Goal: Task Accomplishment & Management: Manage account settings

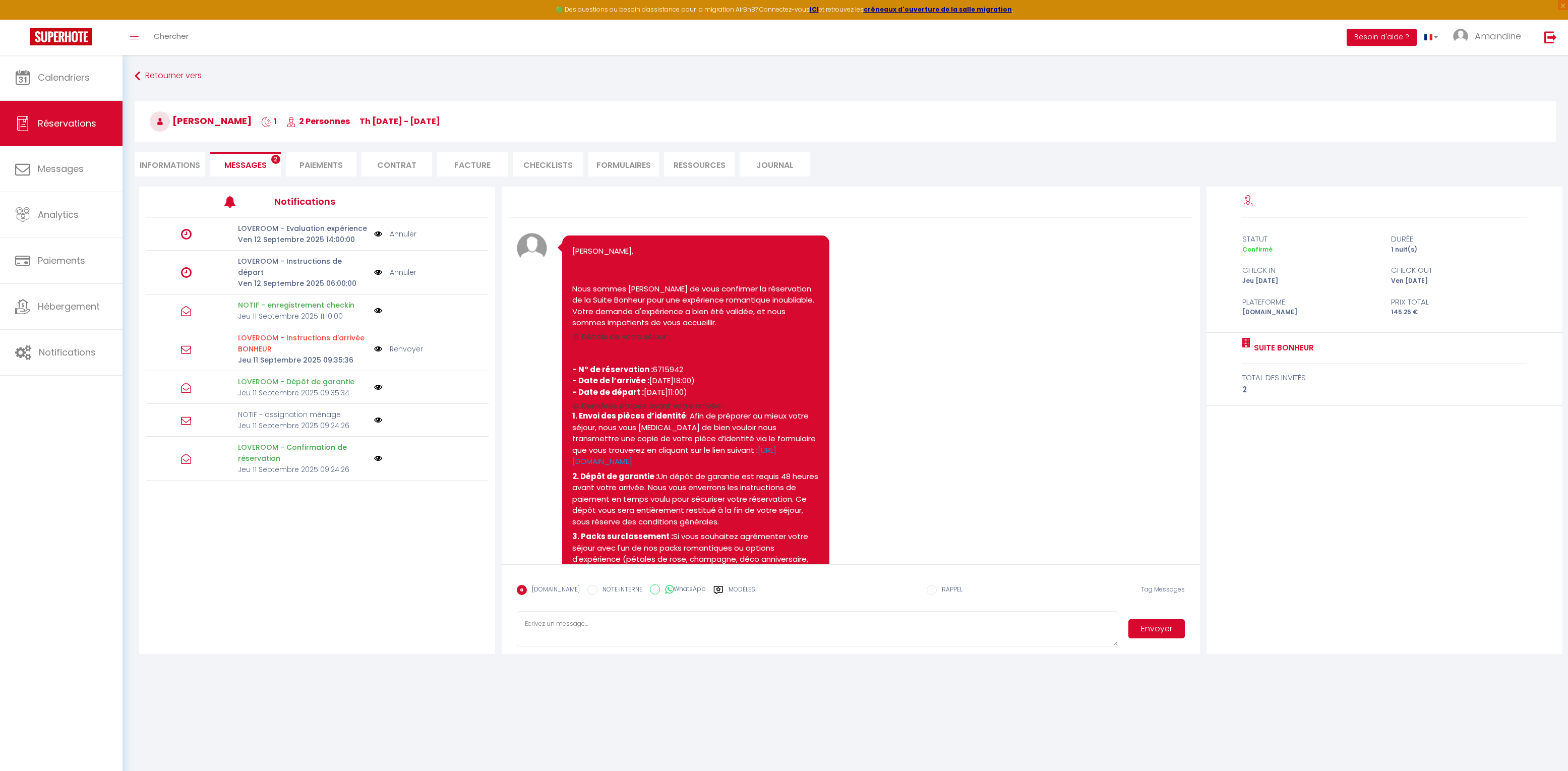
select select "54970"
select select "18:00"
select select "06:00"
select select "14"
select select "2"
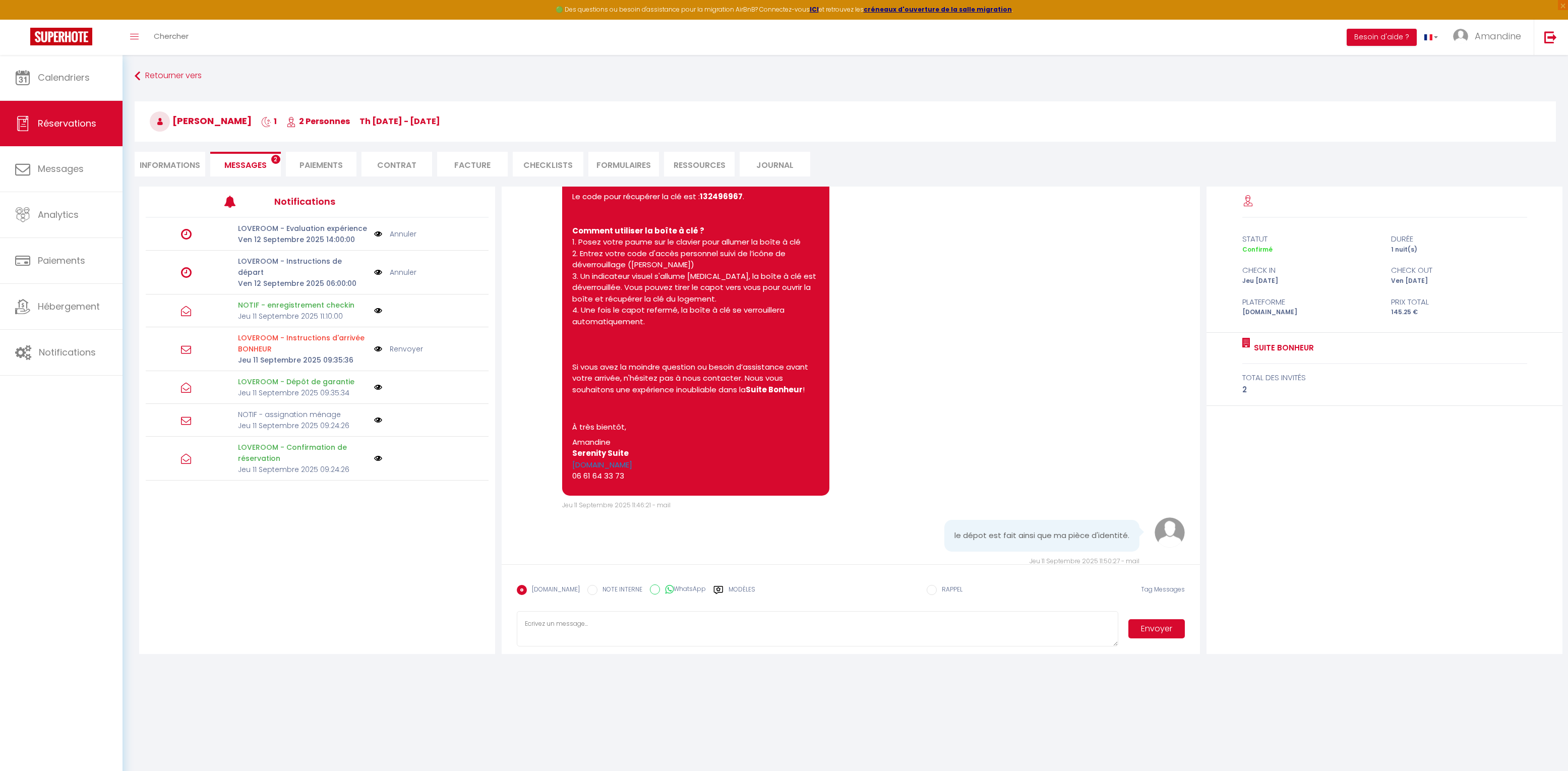
click at [188, 167] on li "Informations" at bounding box center [170, 164] width 71 height 25
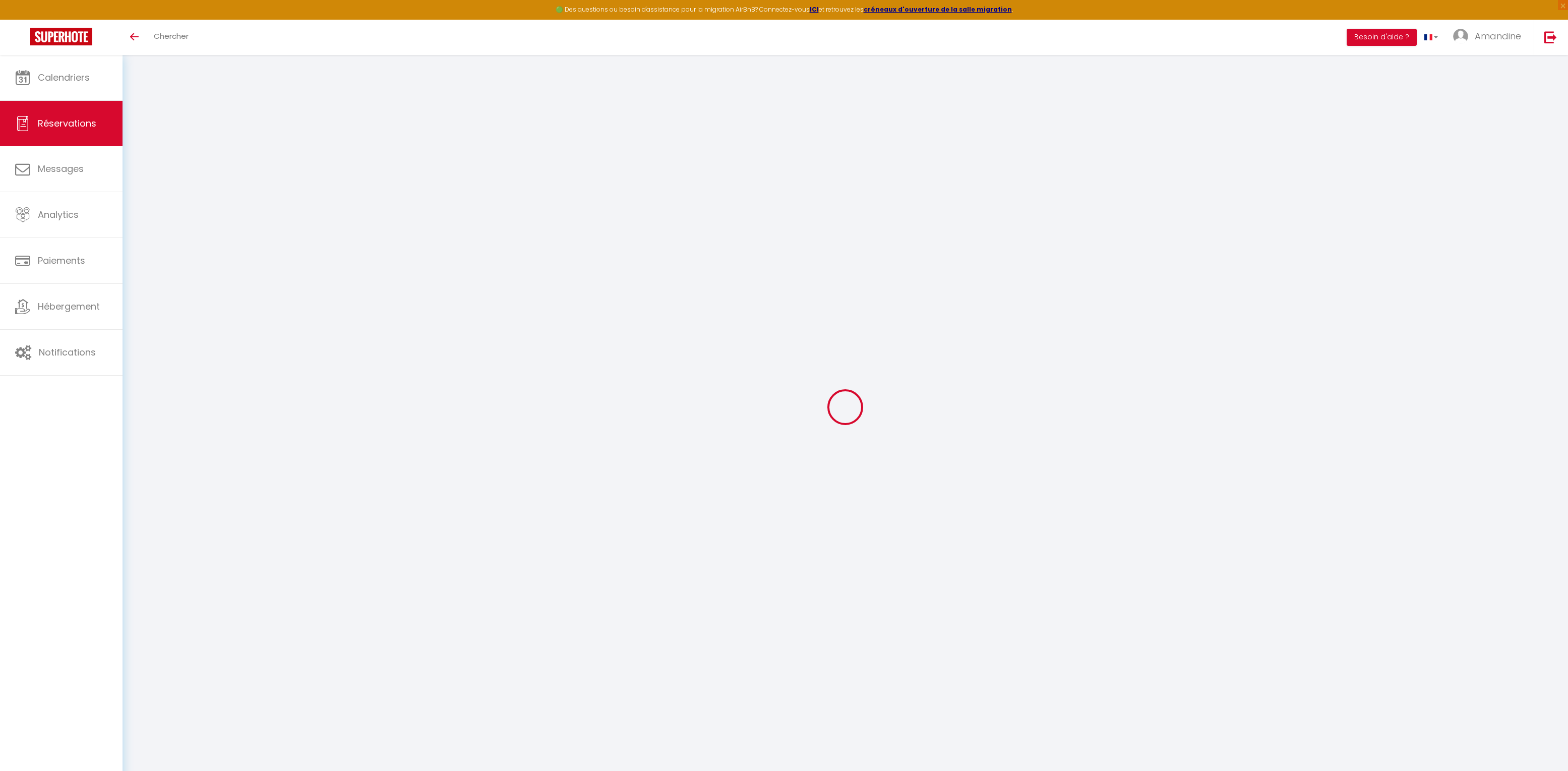
select select
checkbox input "false"
type textarea "** THIS RESERVATION HAS BEEN PRE-PAID ** Approximate time of arrival: between 1…"
select select
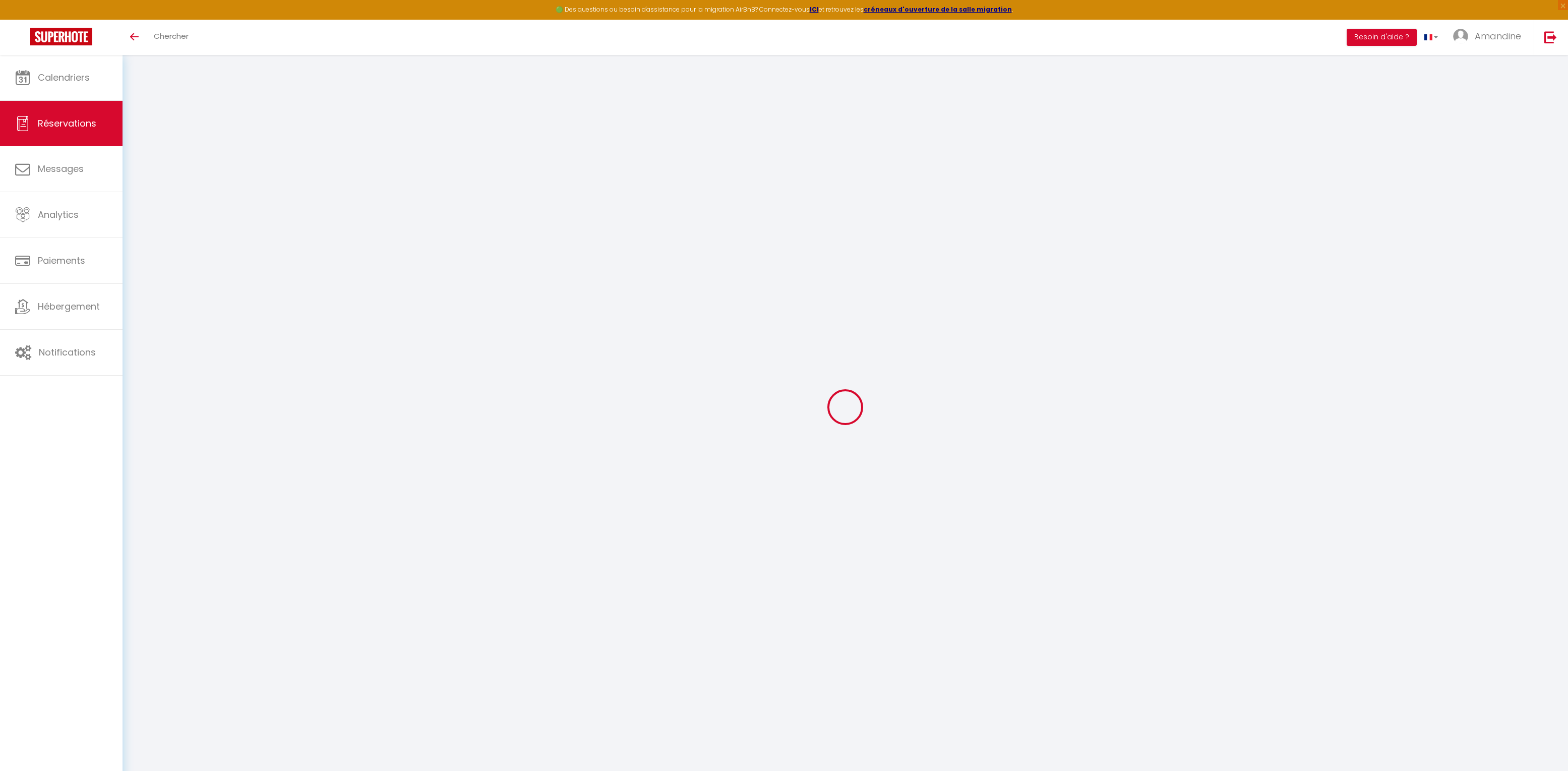
select select
checkbox input "false"
type input "35"
type input "5.25"
select select
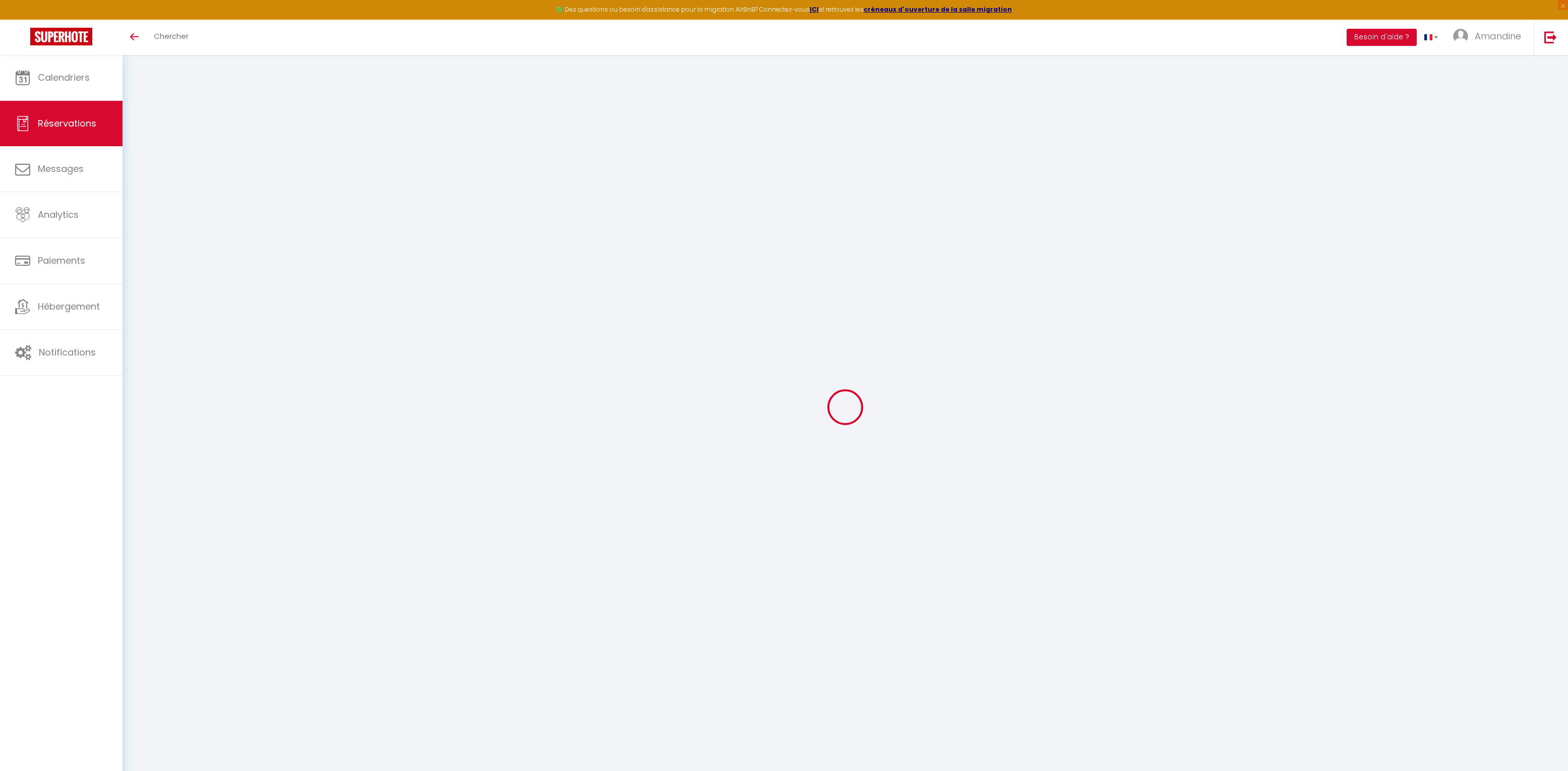
select select
checkbox input "false"
select select "18:00"
select select "06:00"
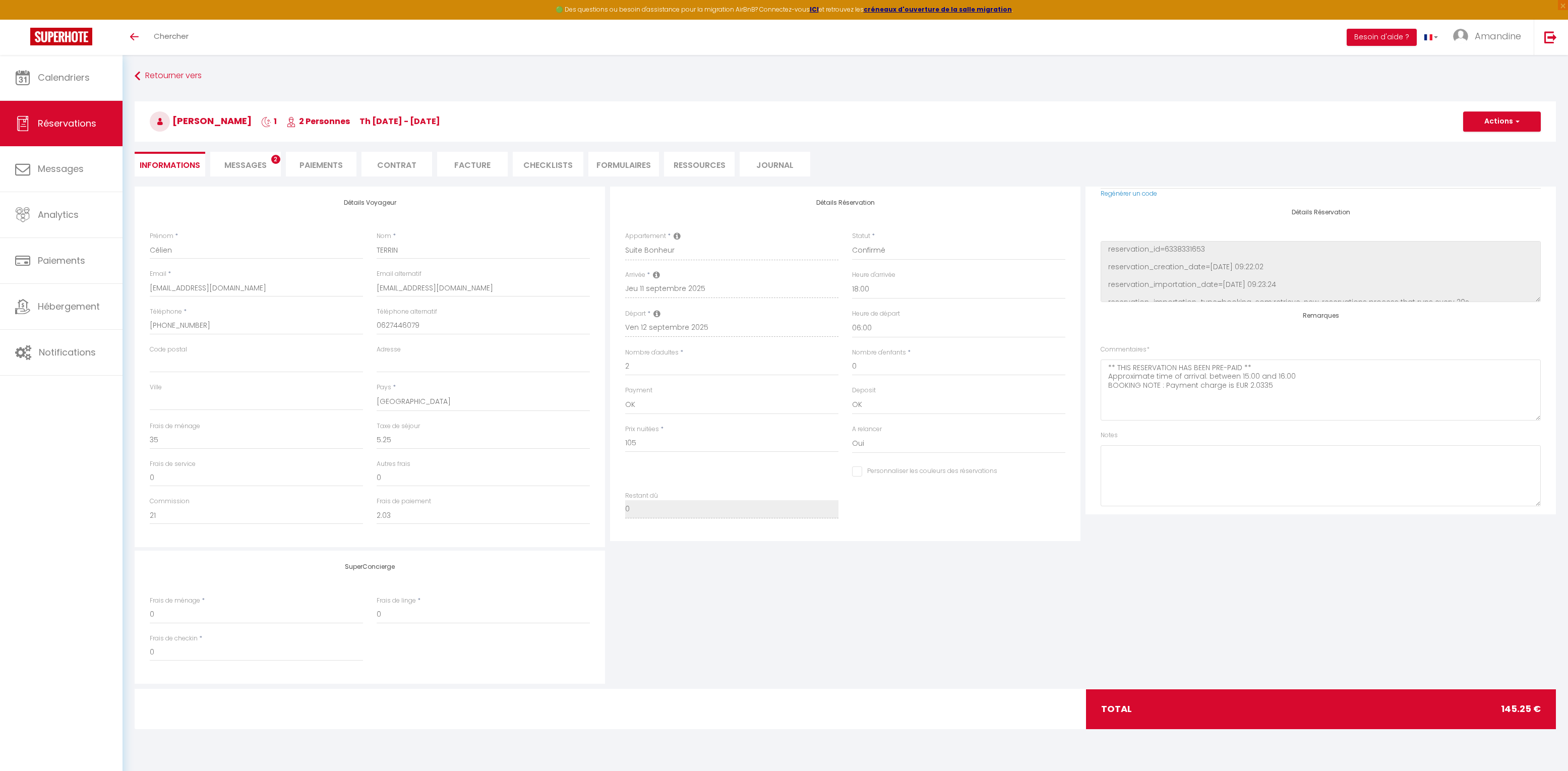
scroll to position [0, 0]
click at [242, 166] on span "Messages" at bounding box center [245, 165] width 42 height 11
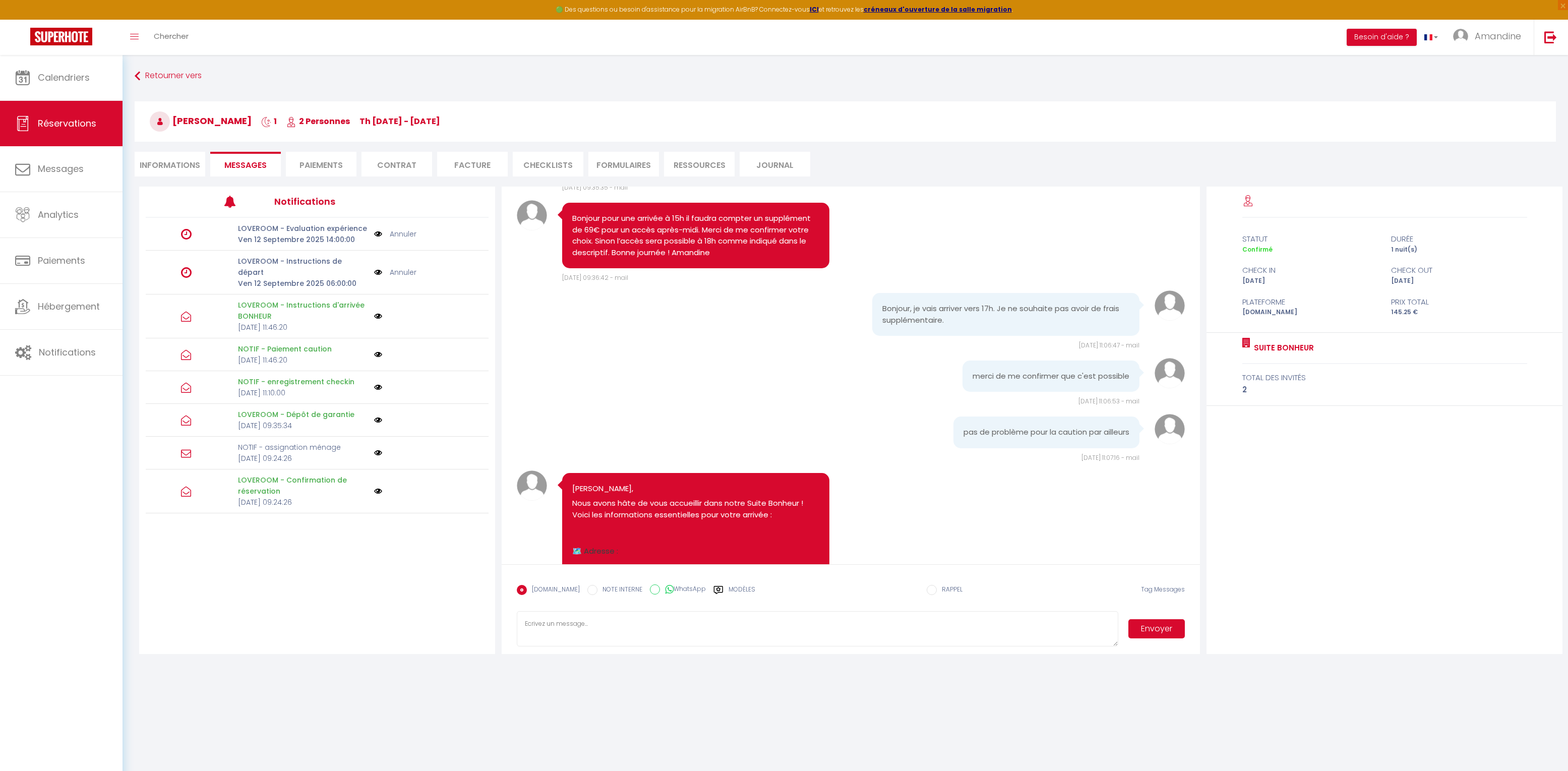
scroll to position [1033, 0]
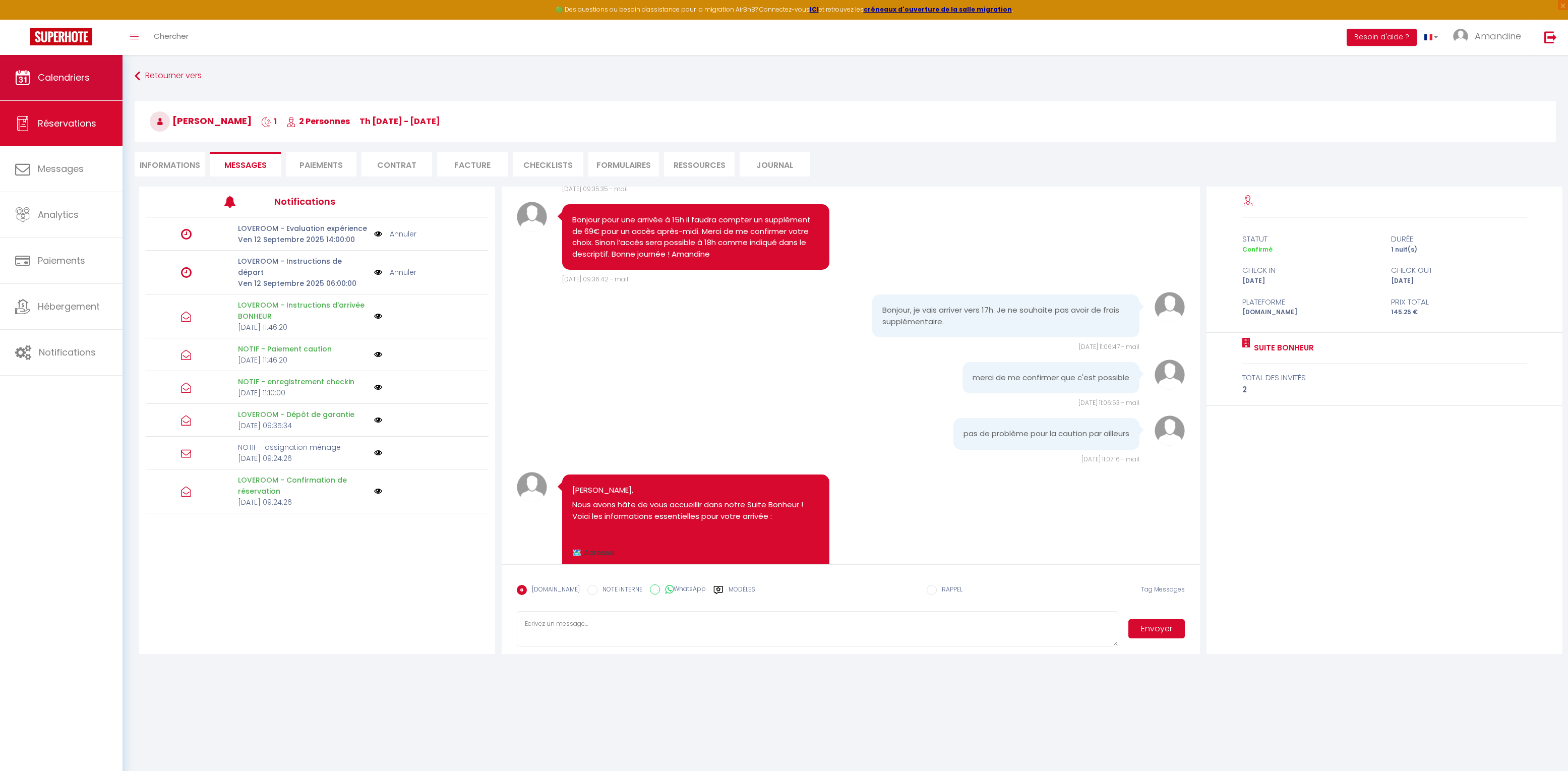
click at [71, 73] on span "Calendriers" at bounding box center [64, 78] width 52 height 13
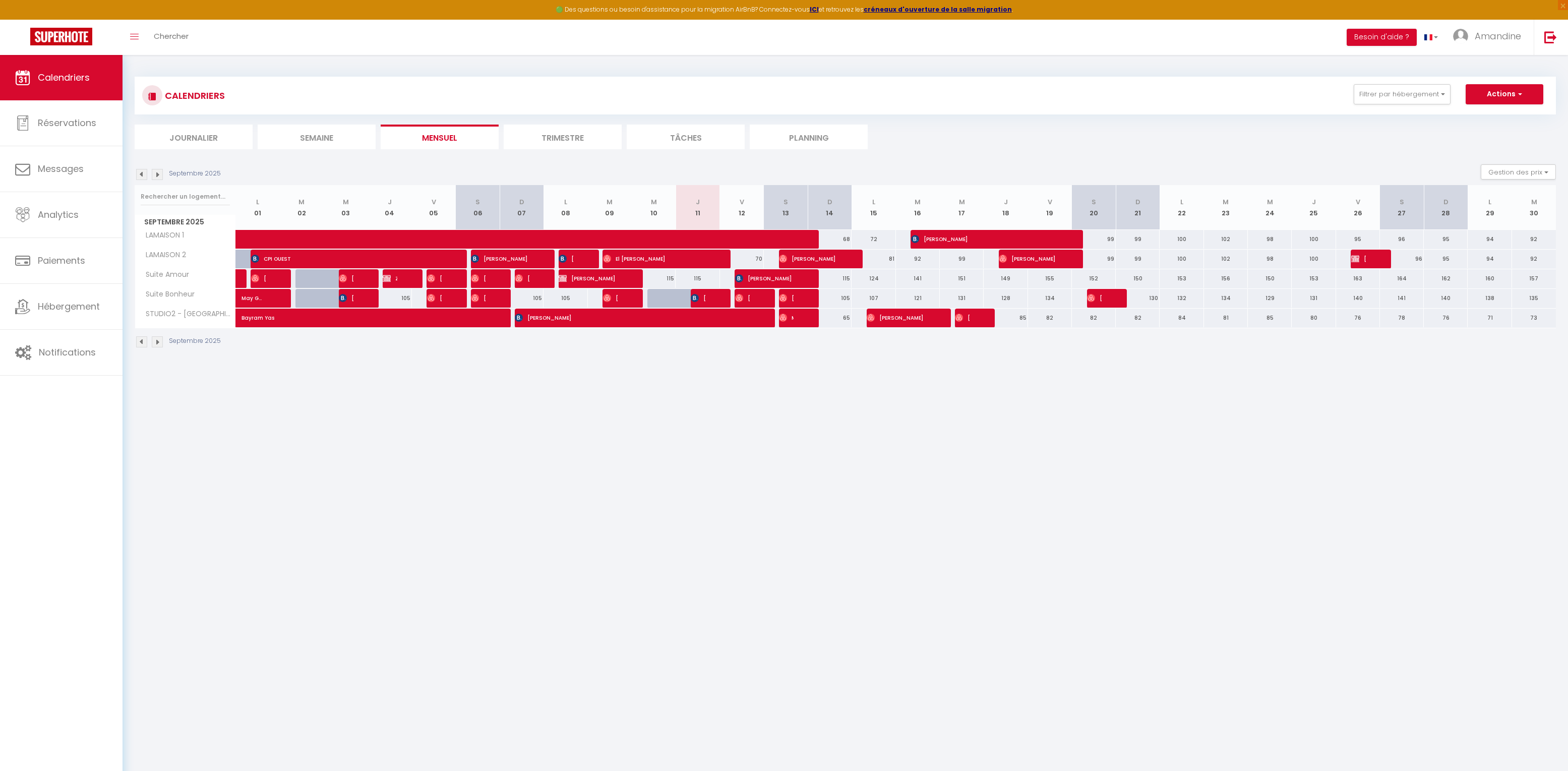
click at [709, 298] on div at bounding box center [712, 298] width 44 height 19
click at [704, 301] on span "[PERSON_NAME]" at bounding box center [698, 298] width 15 height 19
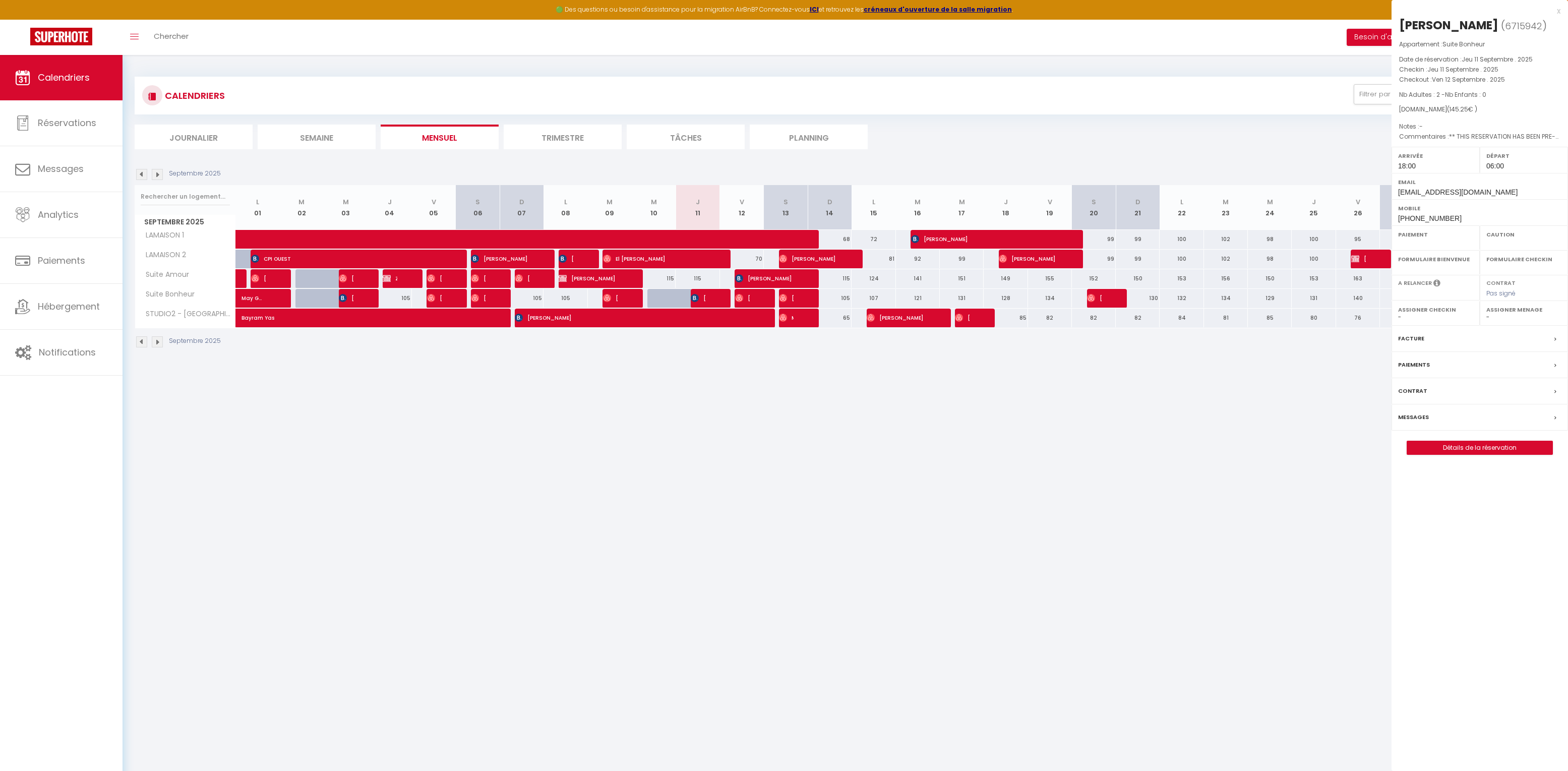
select select "OK"
select select "0"
select select "1"
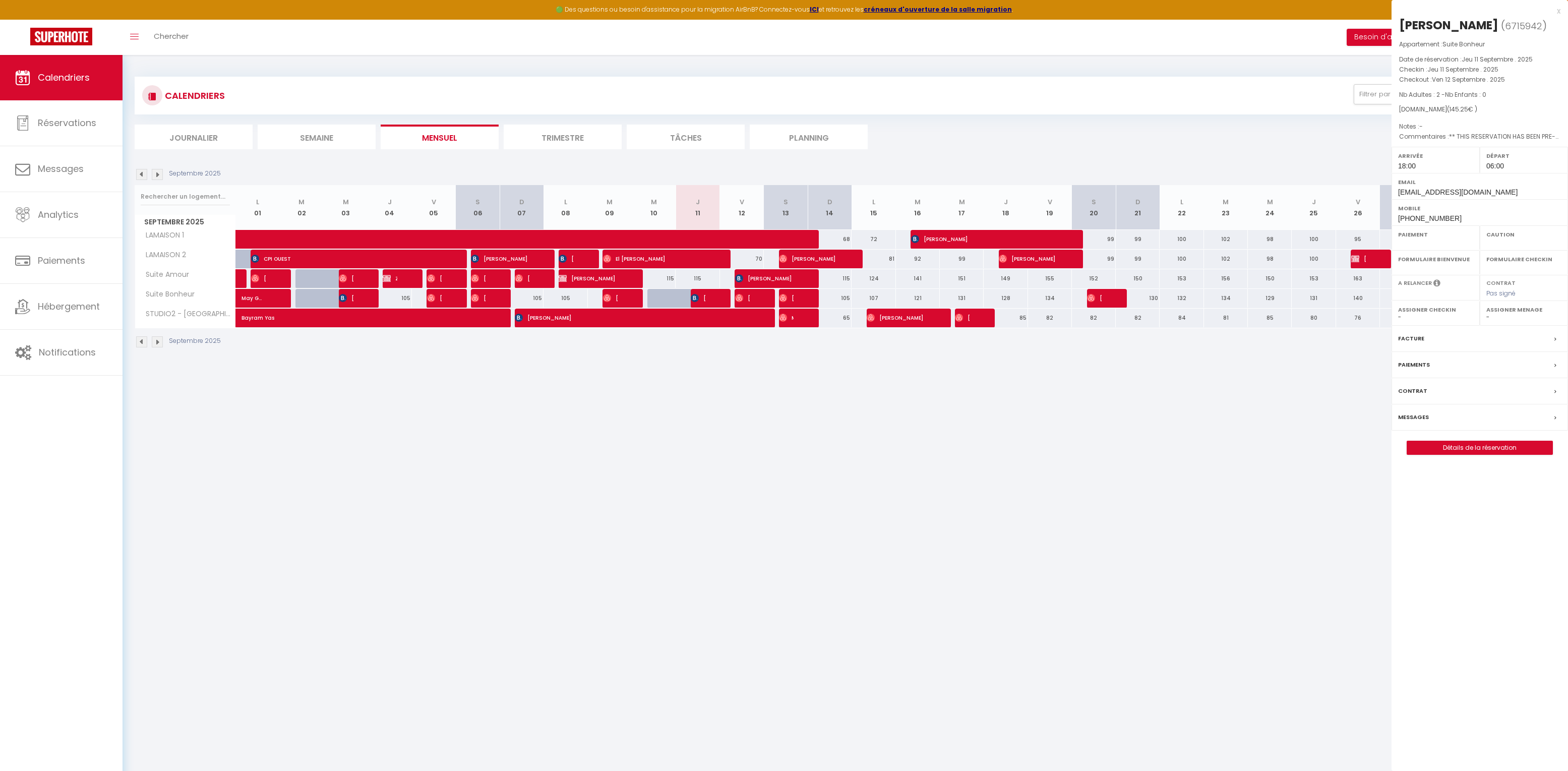
select select
select select "32010"
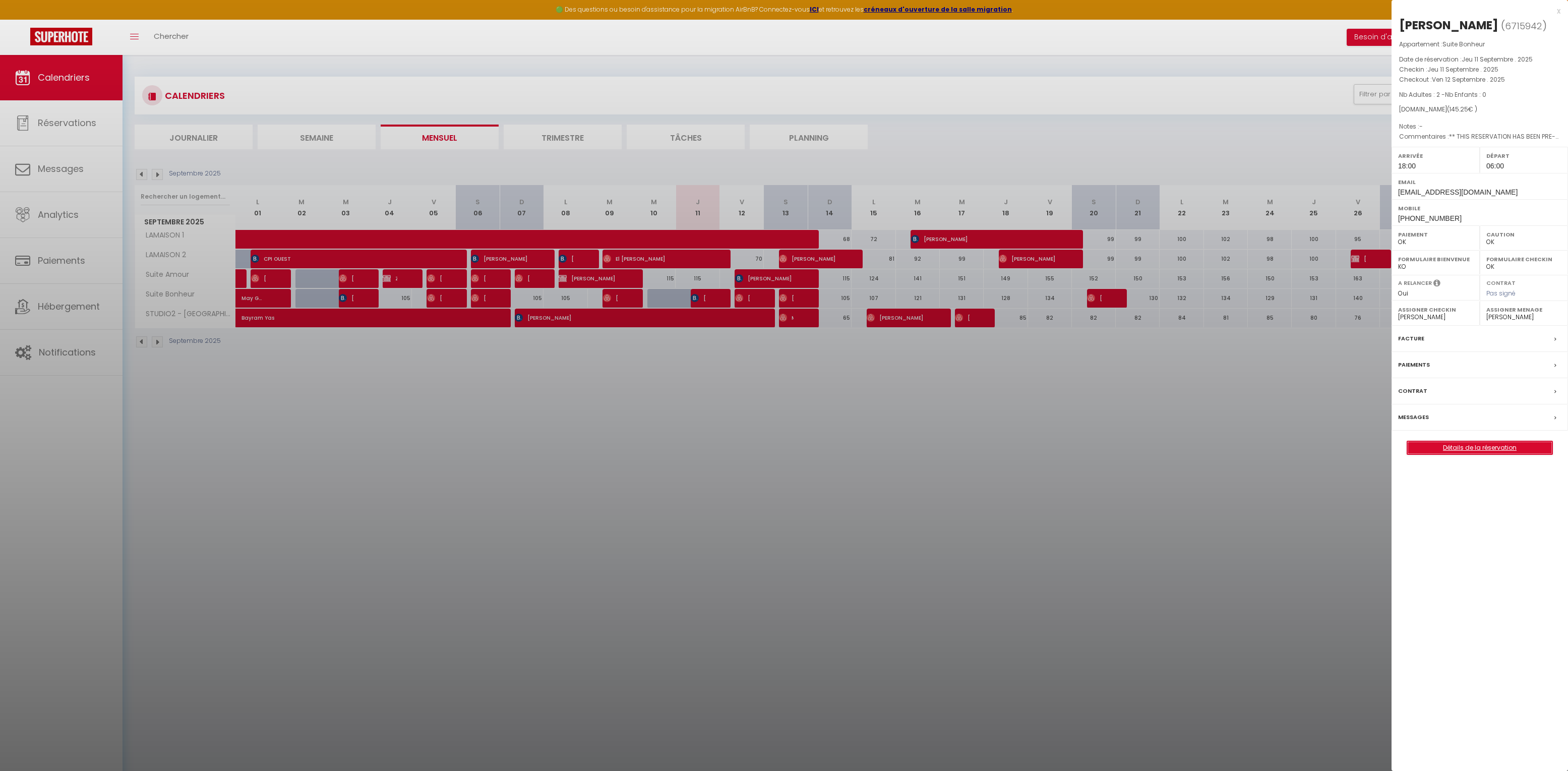
click at [1485, 448] on link "Détails de la réservation" at bounding box center [1480, 447] width 145 height 13
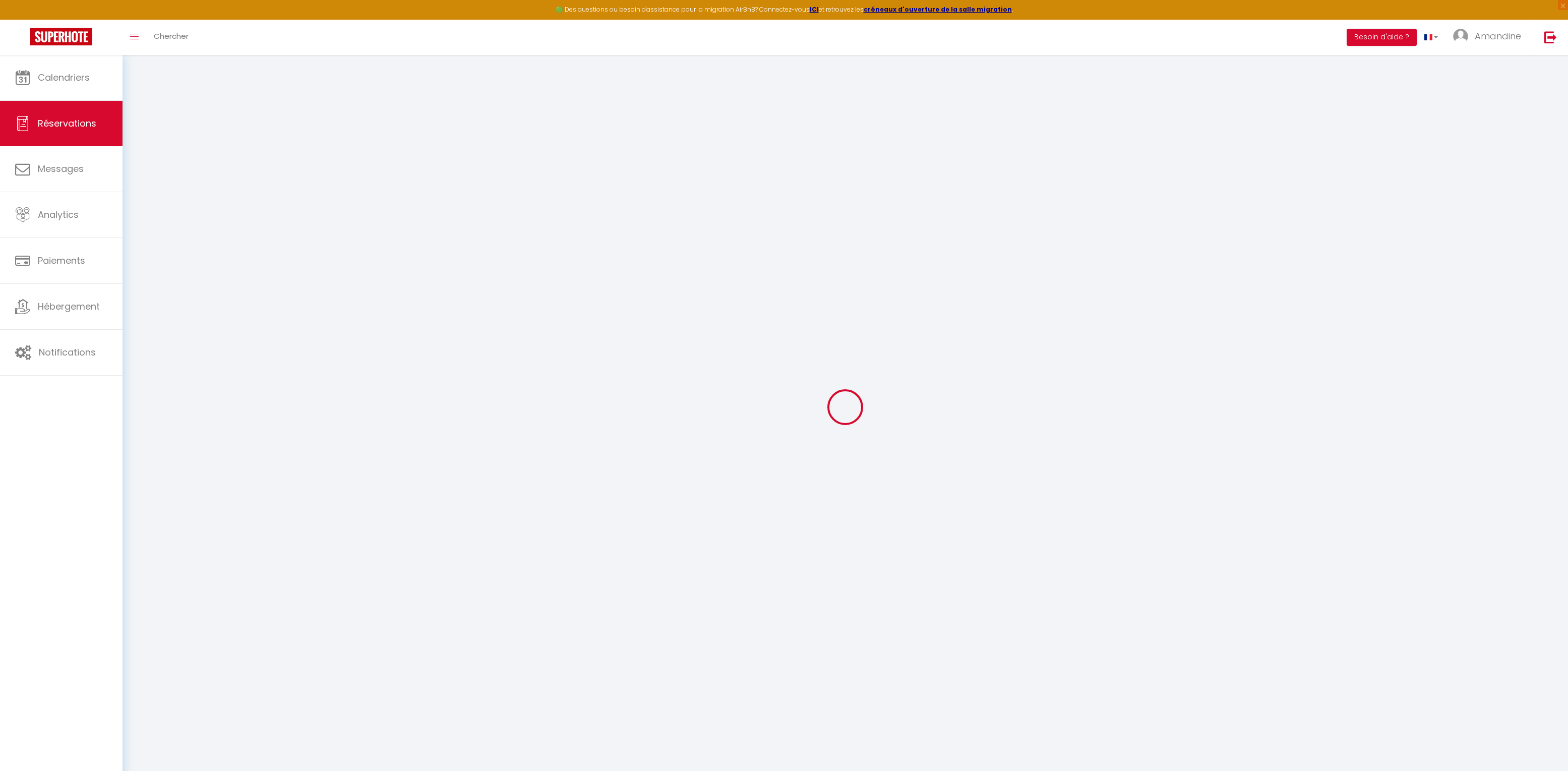
type input "Célien"
type input "[PERSON_NAME]"
type input "[EMAIL_ADDRESS][DOMAIN_NAME]"
type input "[PHONE_NUMBER]"
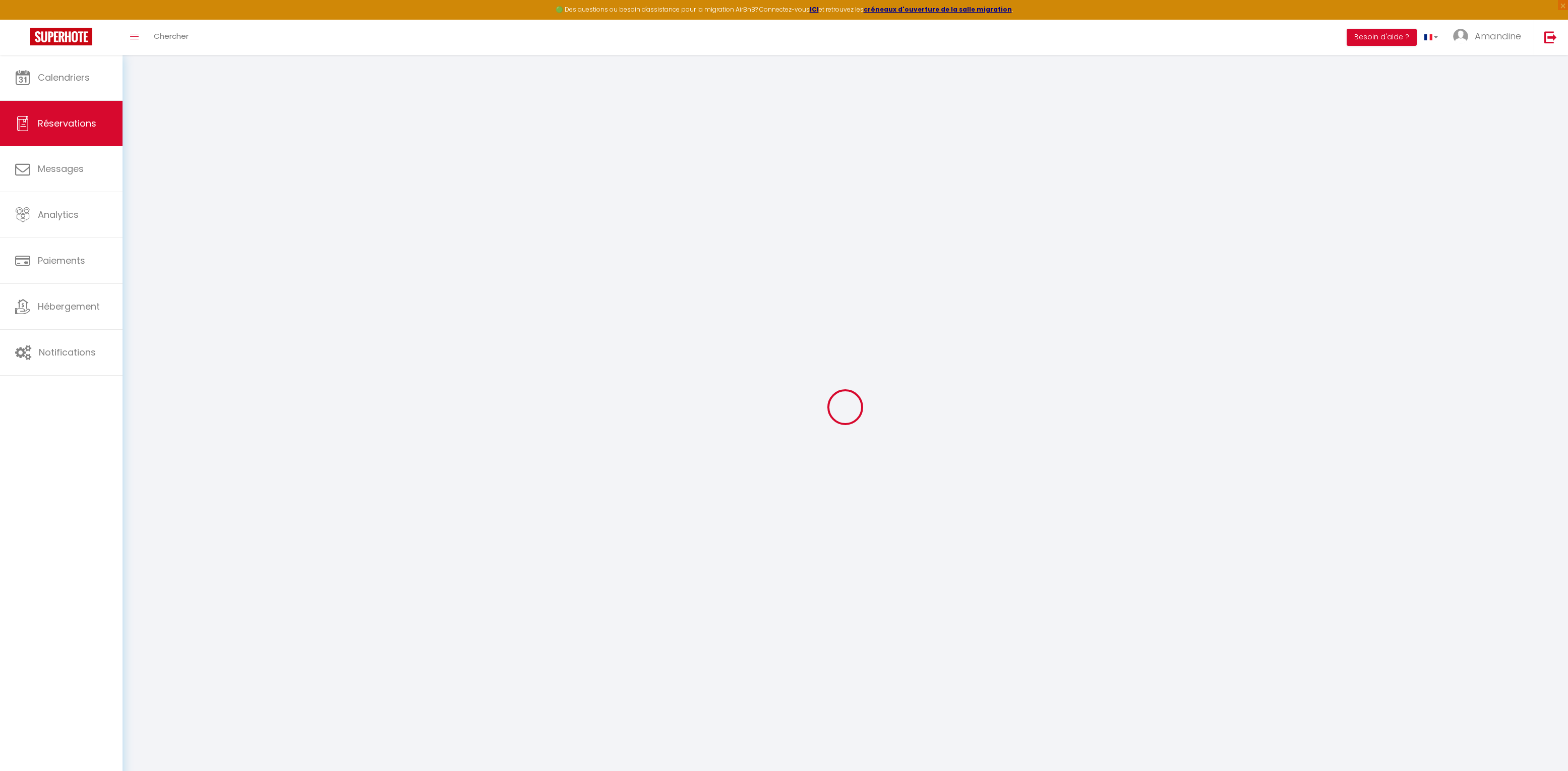
type input "0627446079"
select select "FR"
type input "21"
type input "2.03"
select select "54970"
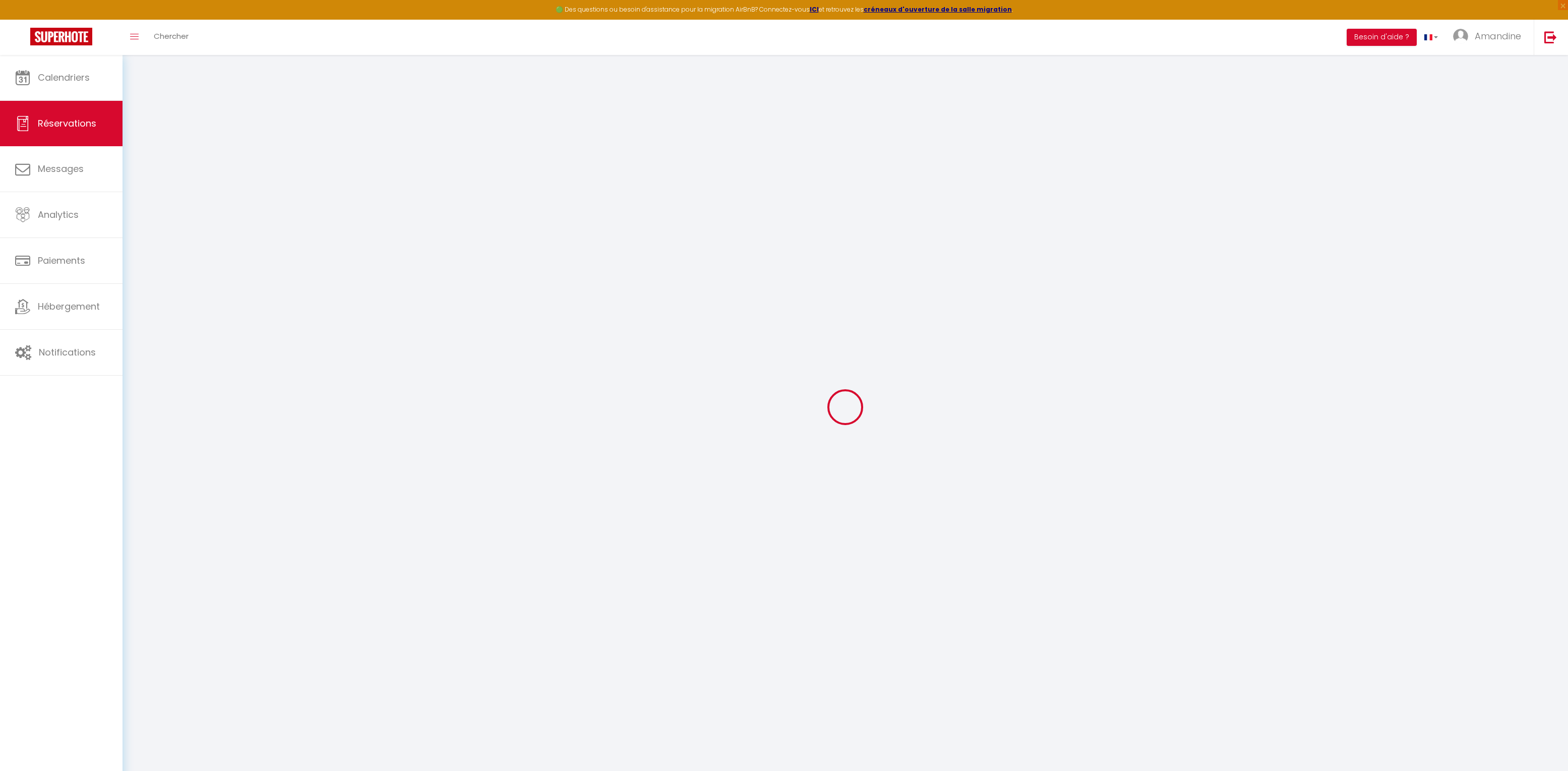
select select "1"
select select
type input "2"
select select "12"
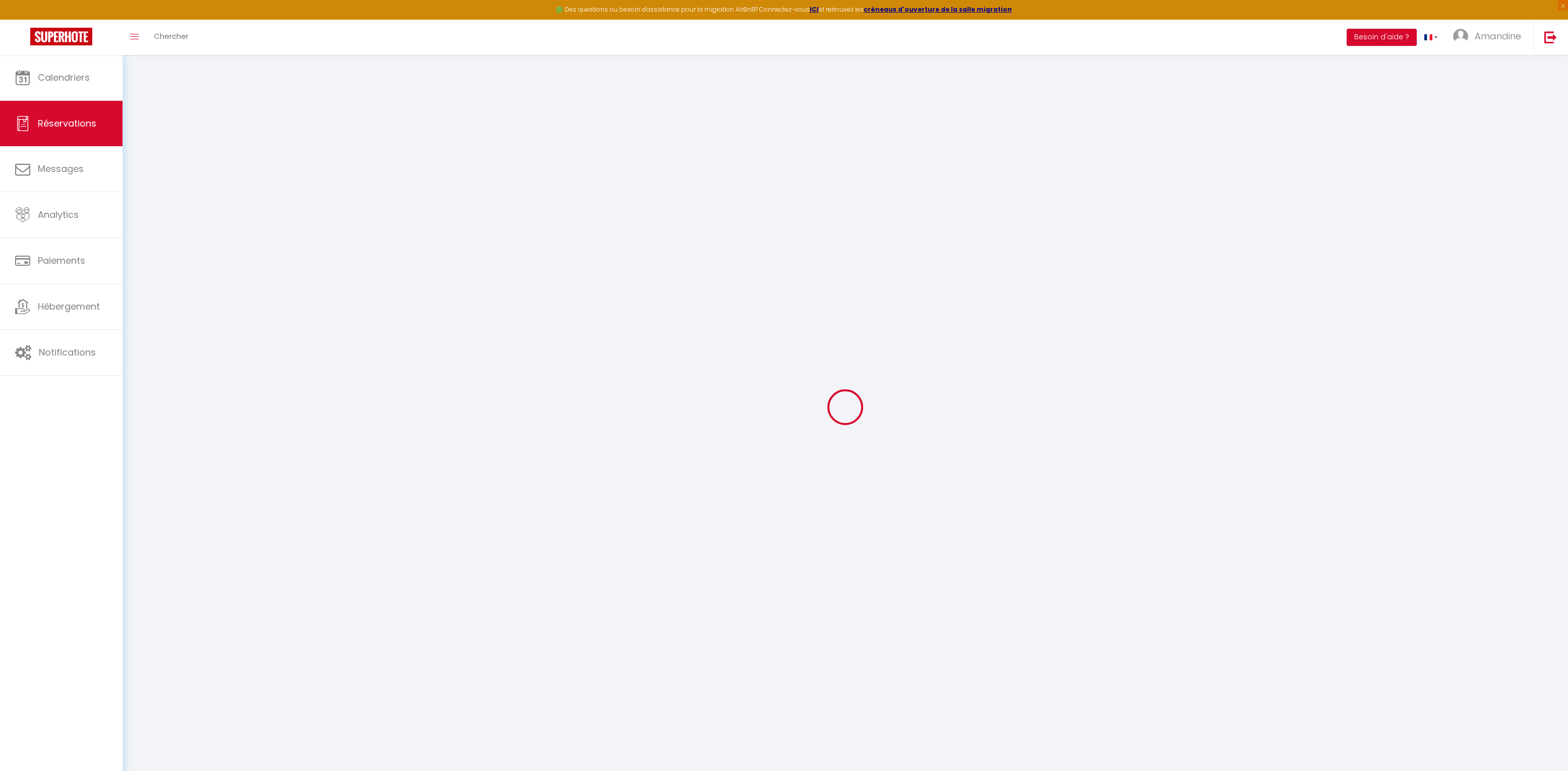
select select "15"
type input "105"
checkbox input "false"
type input "0"
select select "2"
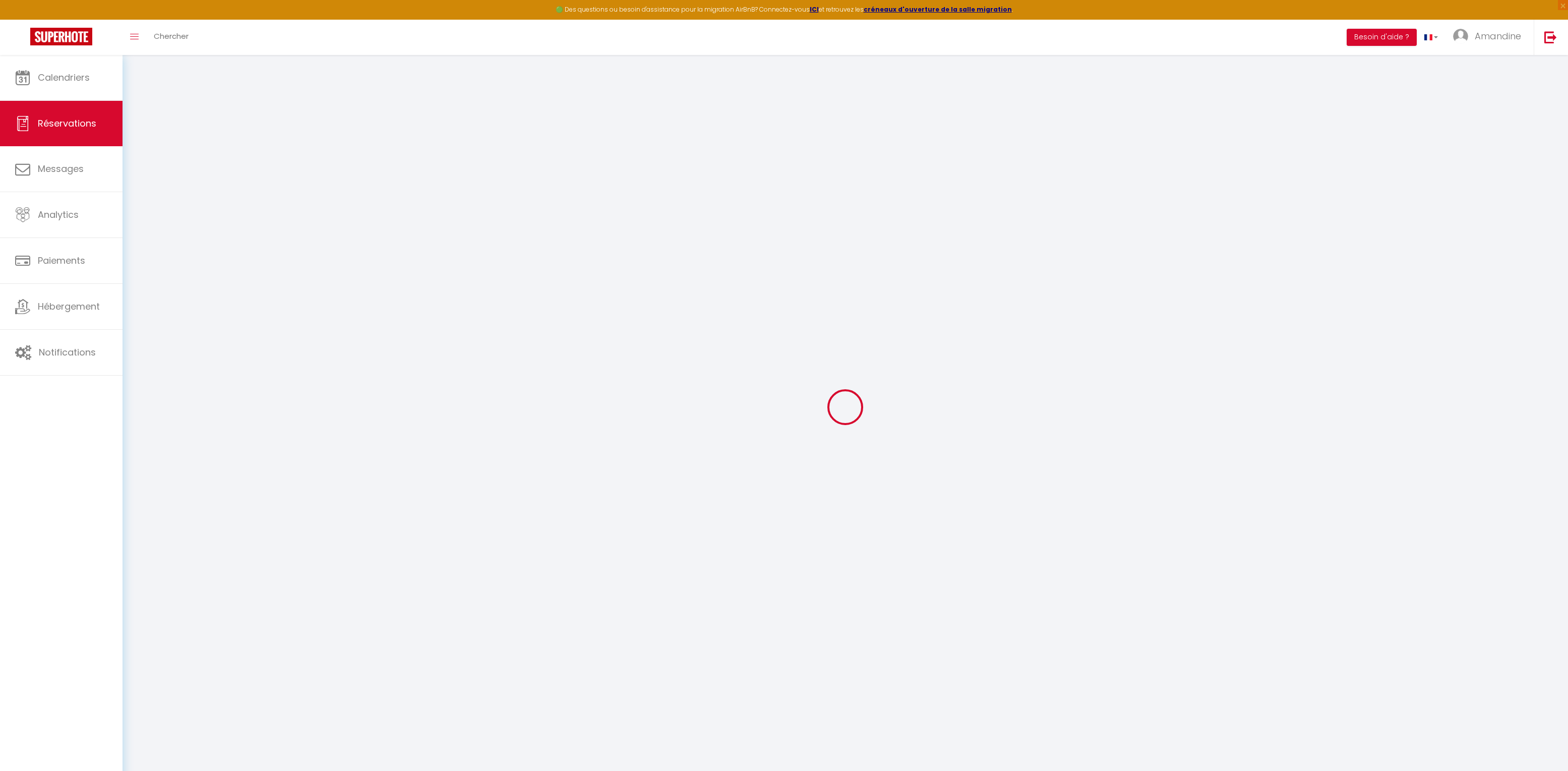
type input "0"
select select
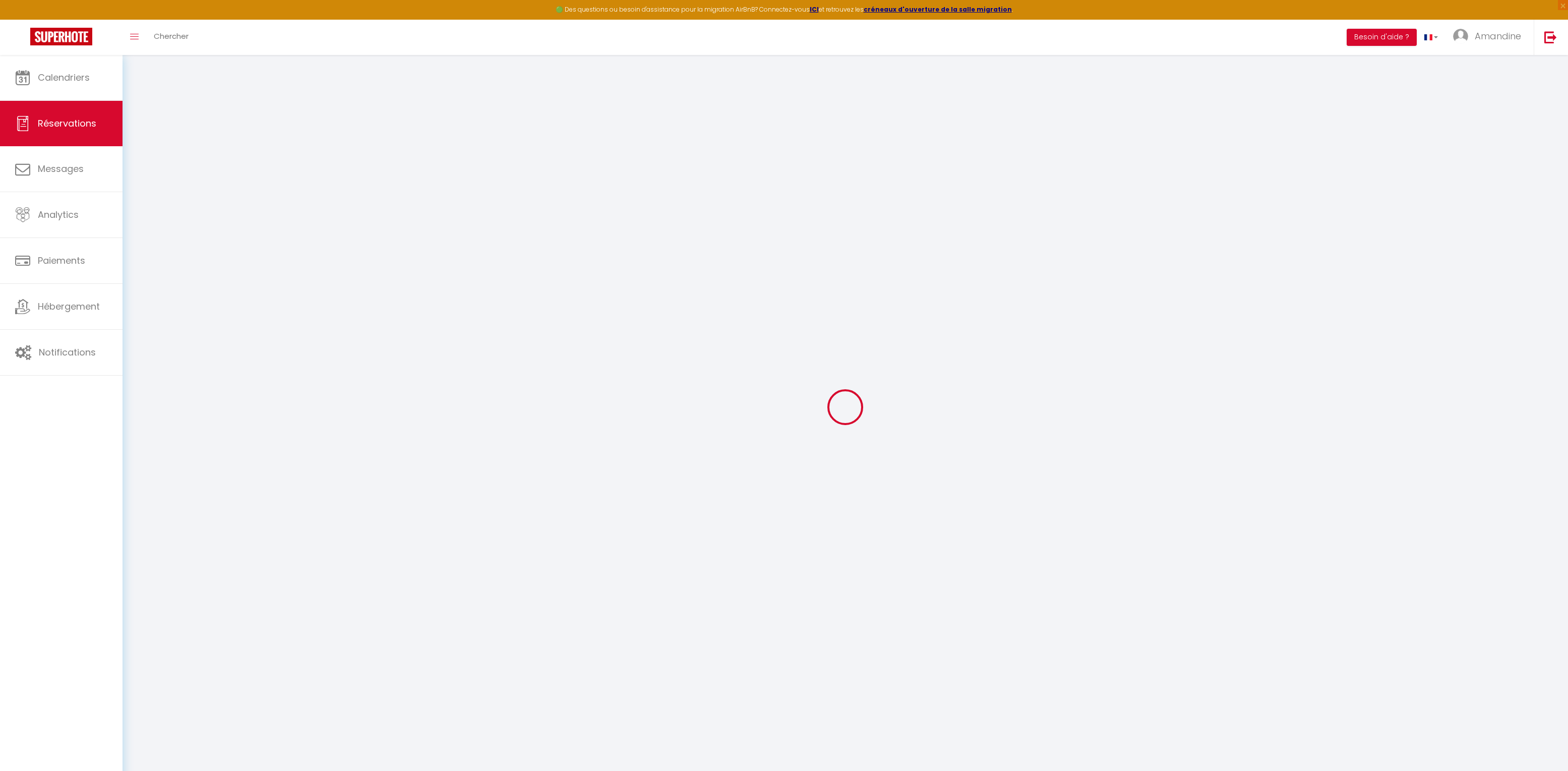
checkbox input "false"
select select
checkbox input "false"
select select
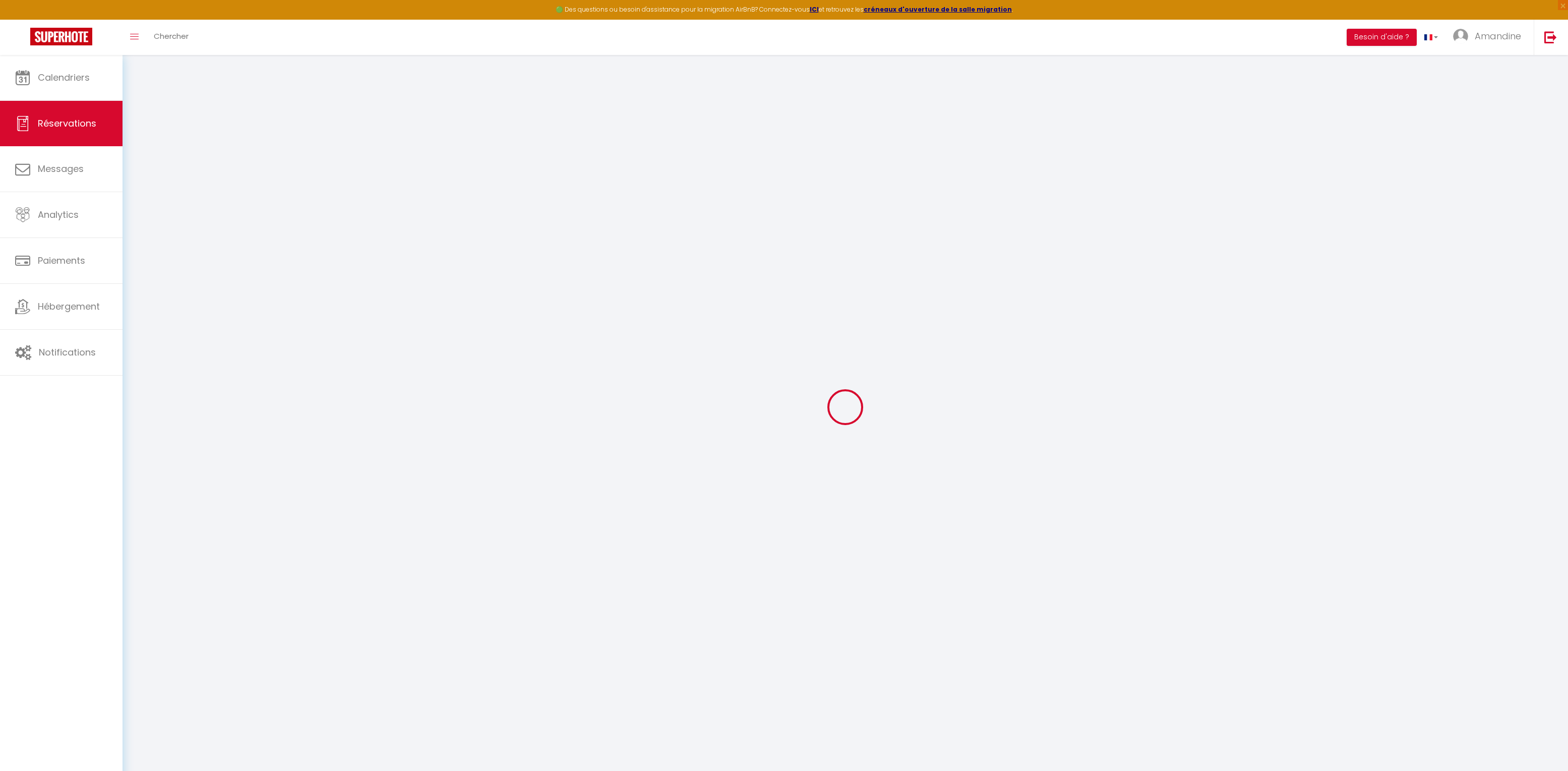
select select
checkbox input "false"
type textarea "** THIS RESERVATION HAS BEEN PRE-PAID ** Approximate time of arrival: between 1…"
select select
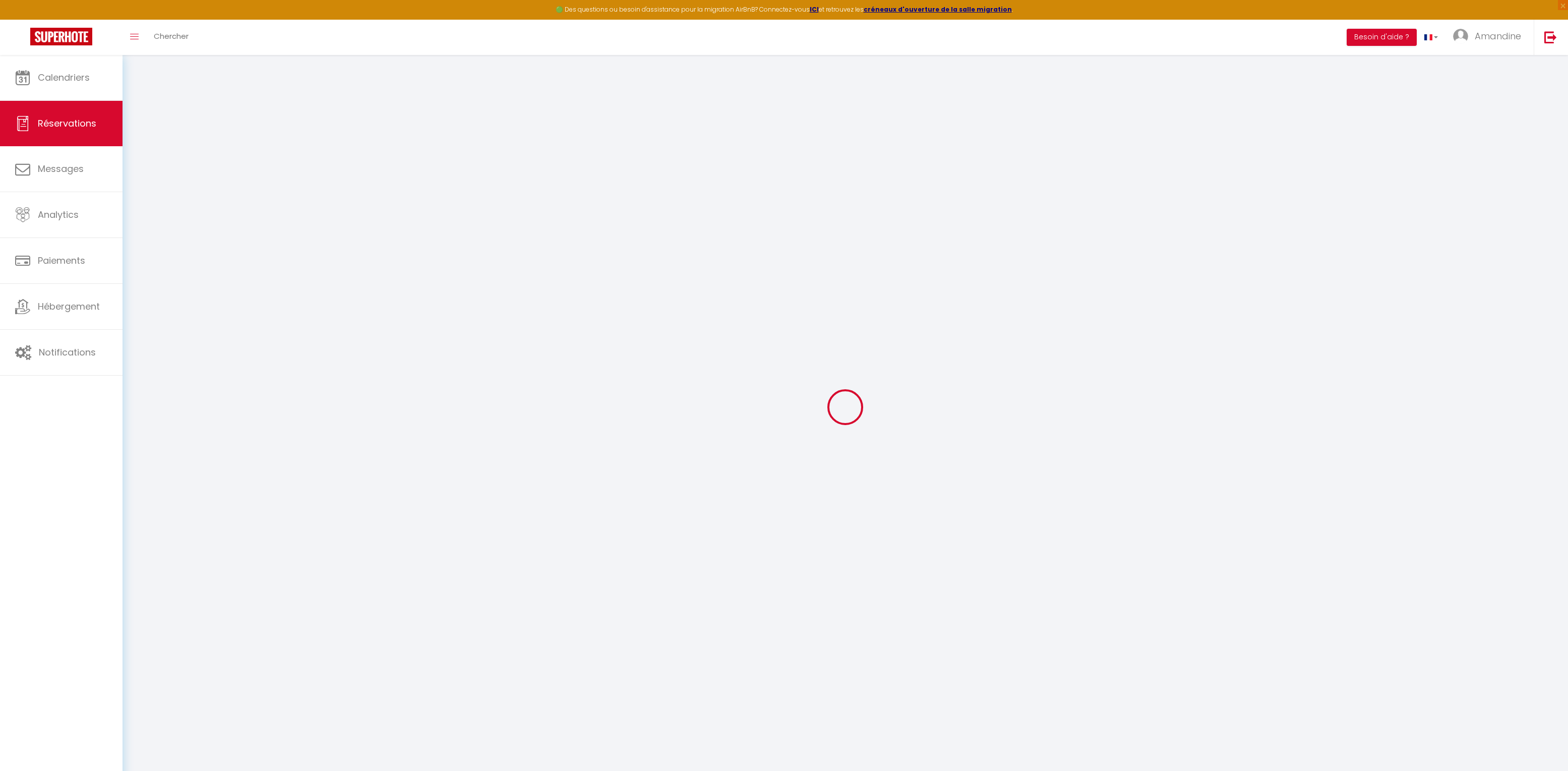
checkbox input "false"
type input "35"
type input "5.25"
select select
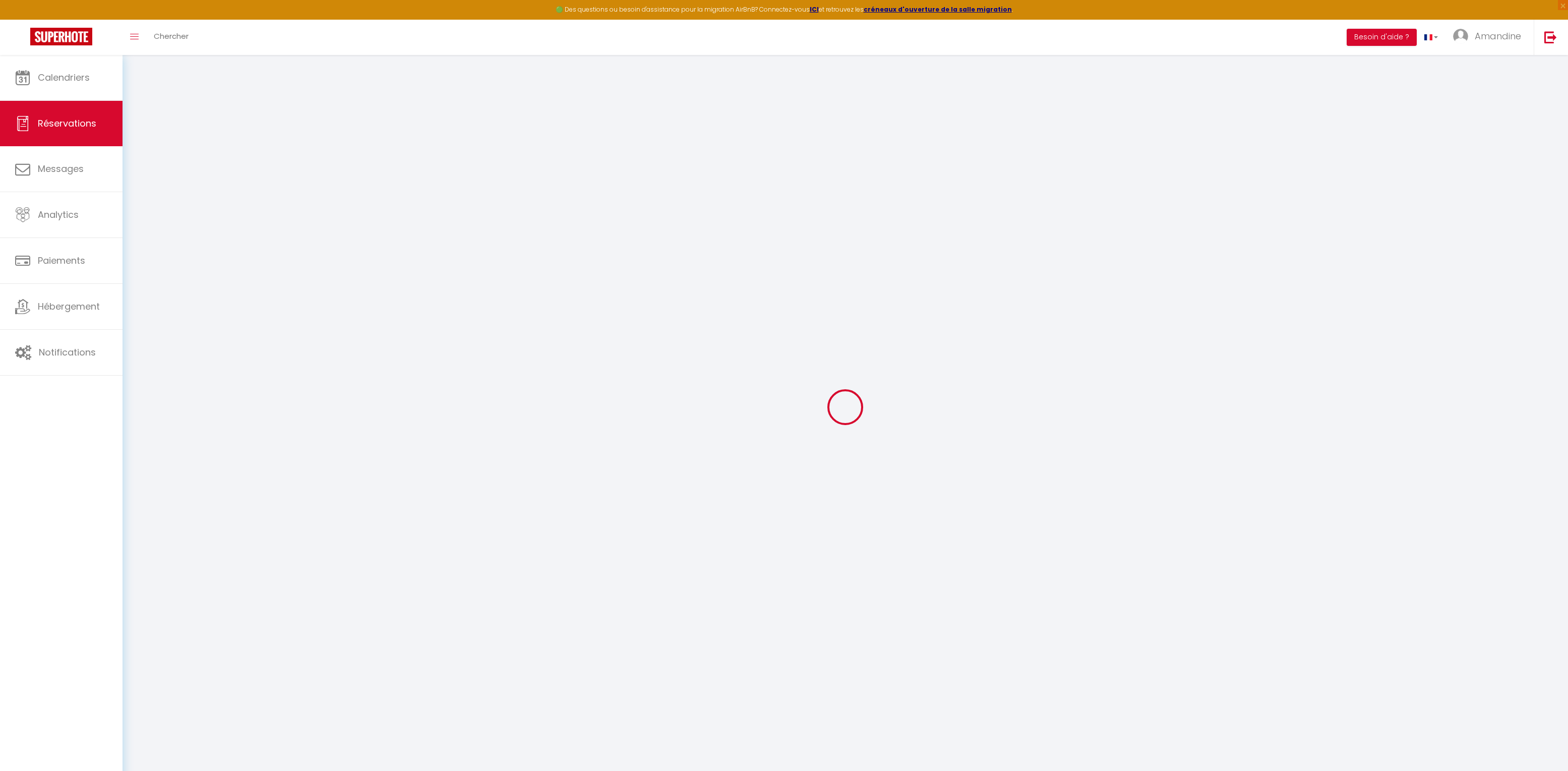
scroll to position [176, 0]
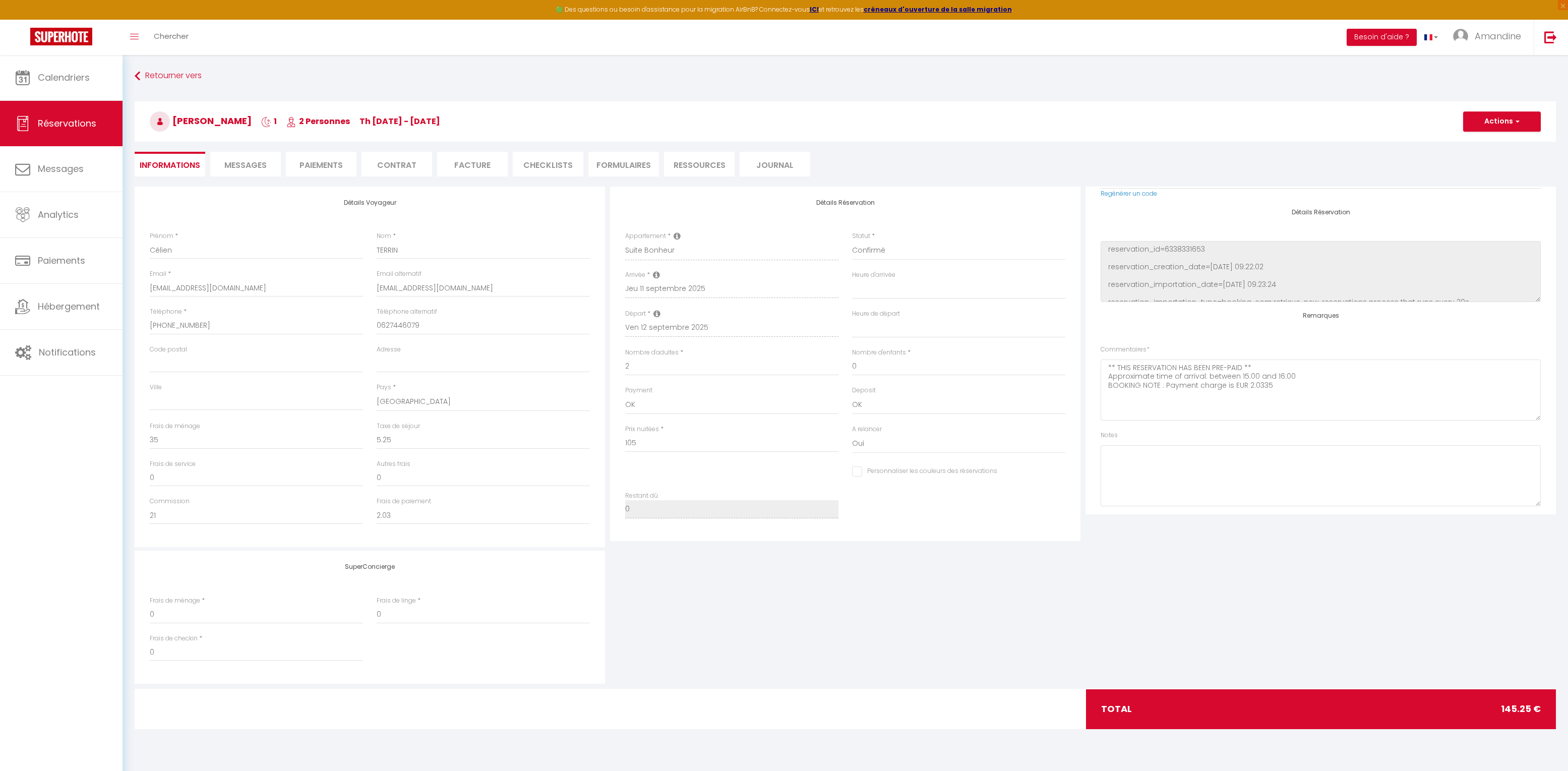
checkbox input "false"
select select "18:00"
select select "06:00"
click at [251, 162] on span "Messages" at bounding box center [245, 165] width 42 height 11
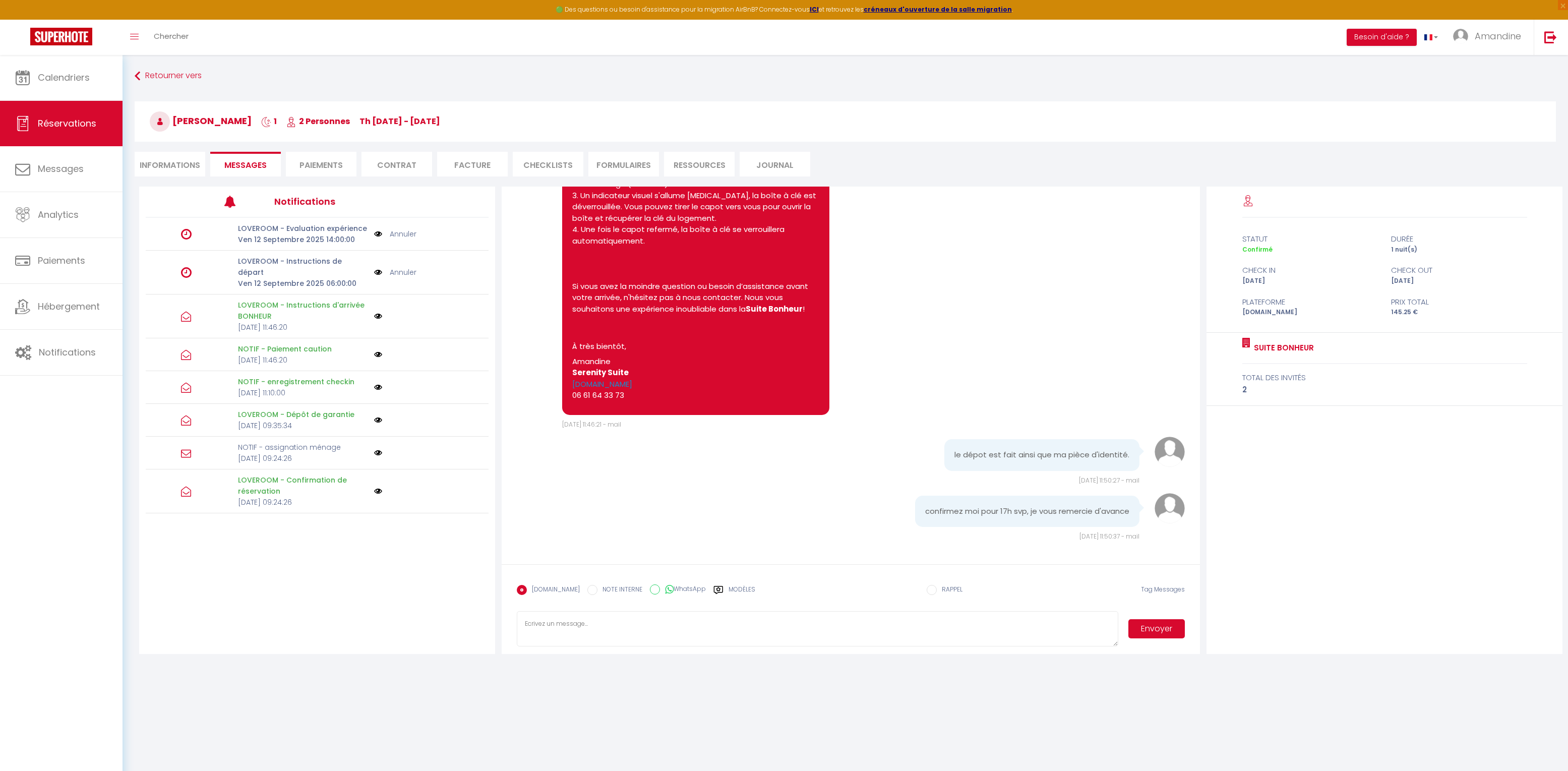
scroll to position [1688, 0]
click at [915, 631] on textarea at bounding box center [818, 629] width 602 height 35
drag, startPoint x: 964, startPoint y: 625, endPoint x: 981, endPoint y: 610, distance: 22.7
click at [965, 624] on textarea "Bonjour, Je vous confirme que l'accès à la suite sera possible à partir de 17h.…" at bounding box center [818, 629] width 602 height 35
type textarea "Bonjour, Je vous confirme que l'accès à la suite sera possible à partir de 17h.…"
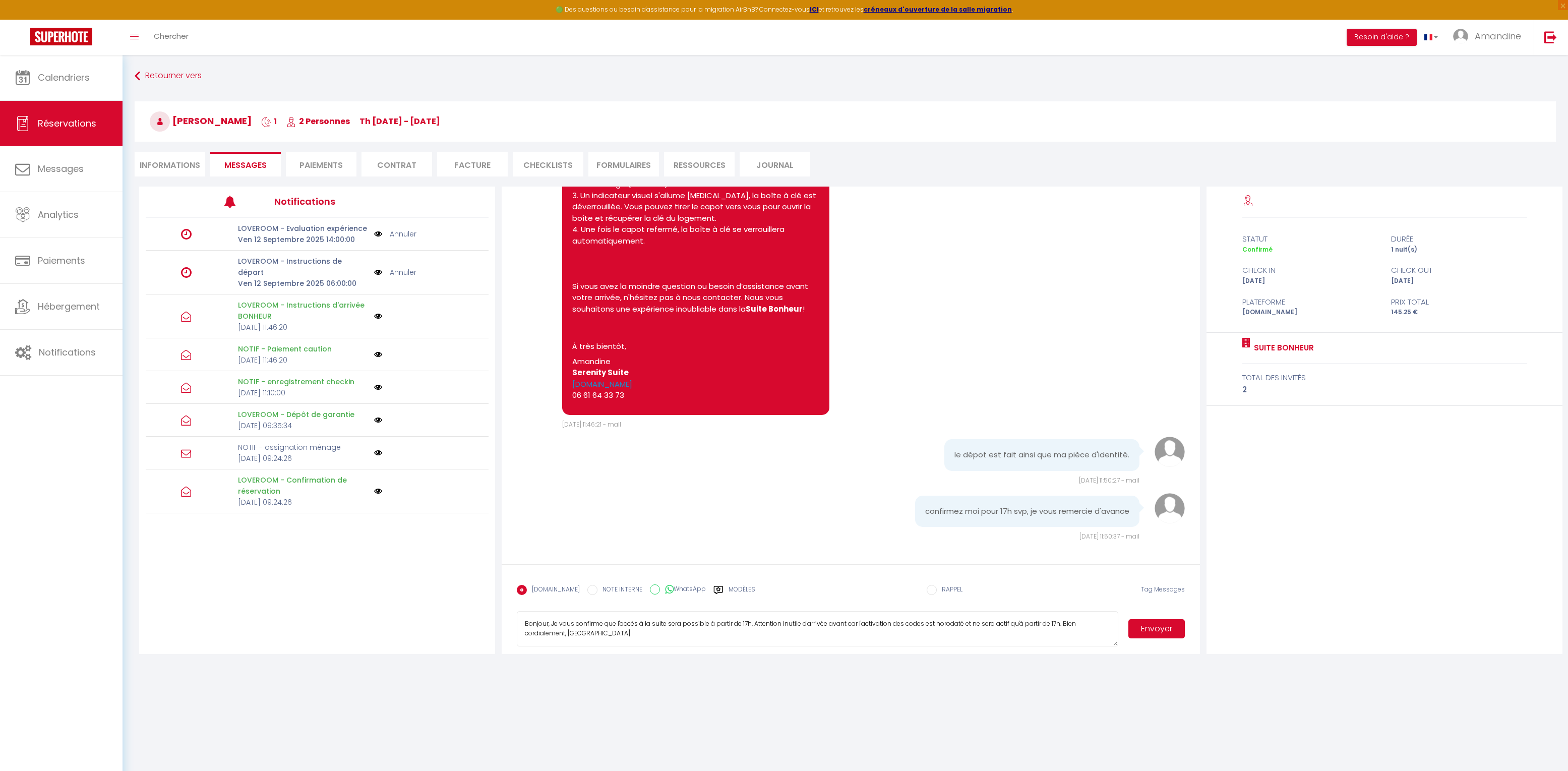
click at [1135, 629] on button "Envoyer" at bounding box center [1157, 629] width 57 height 19
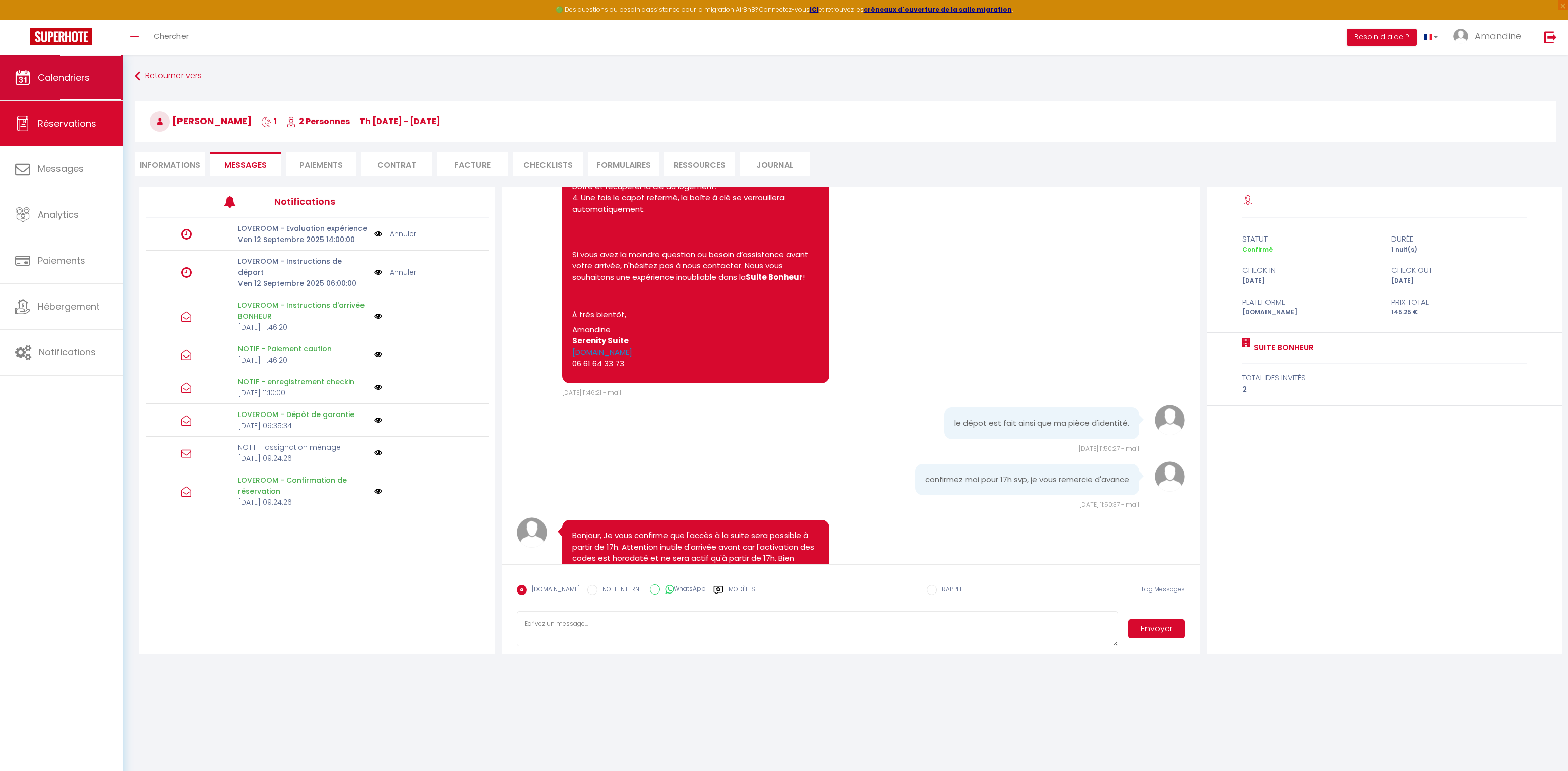
click at [54, 73] on span "Calendriers" at bounding box center [64, 78] width 52 height 13
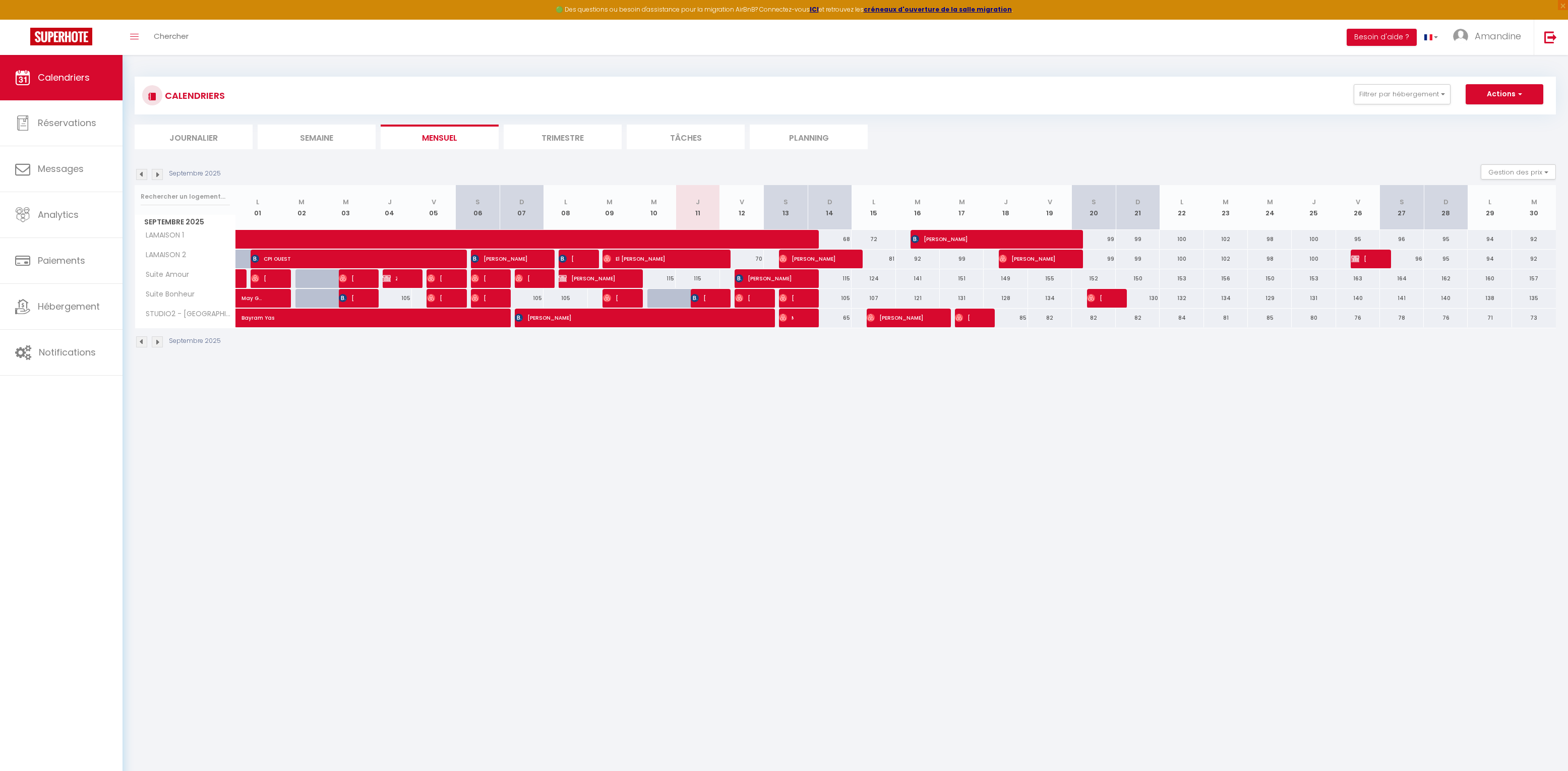
click at [769, 278] on span "Baptiste Charlet" at bounding box center [764, 278] width 59 height 19
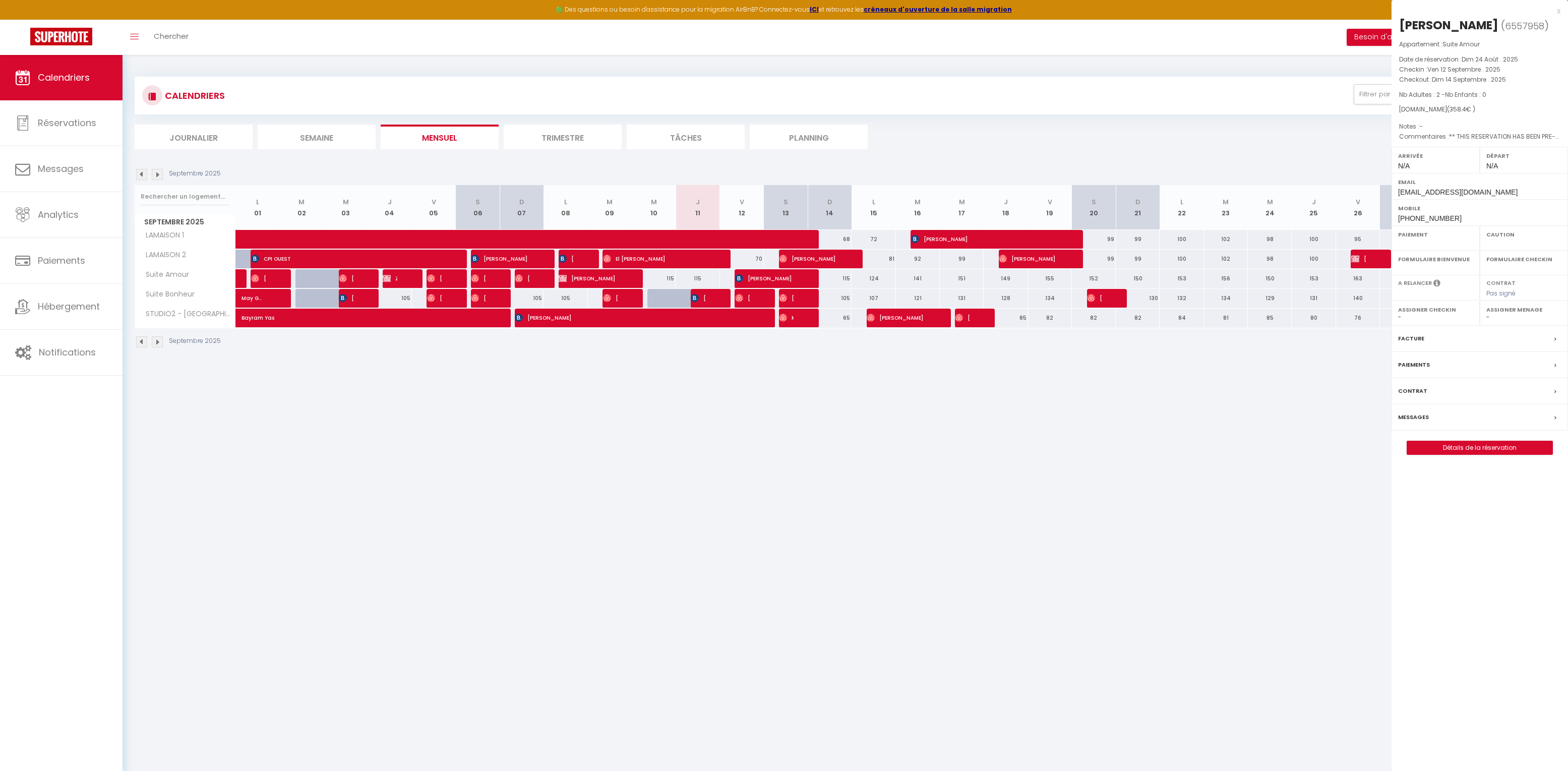
select select "OK"
select select "KO"
select select "0"
select select "1"
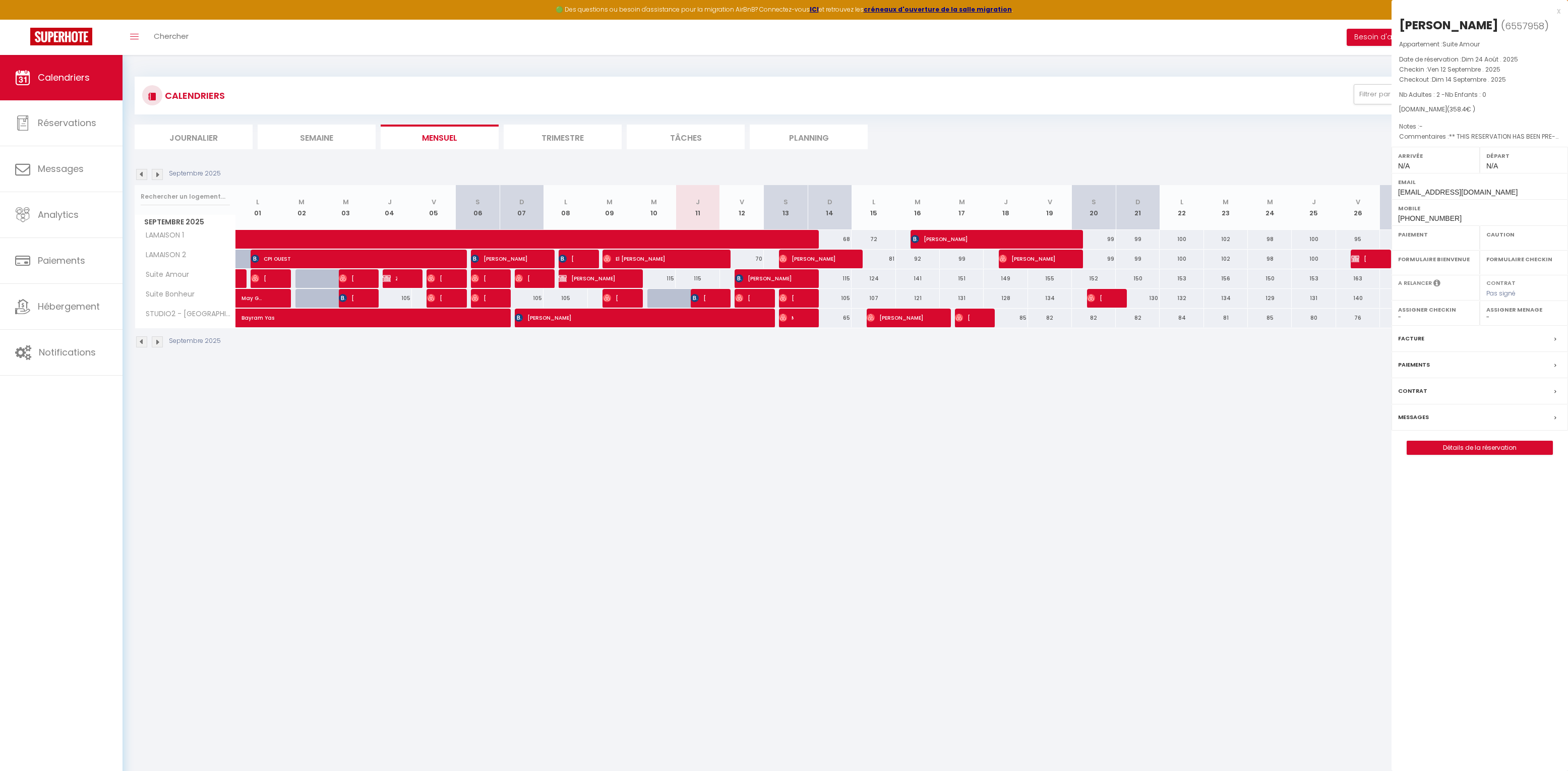
select select
select select "32010"
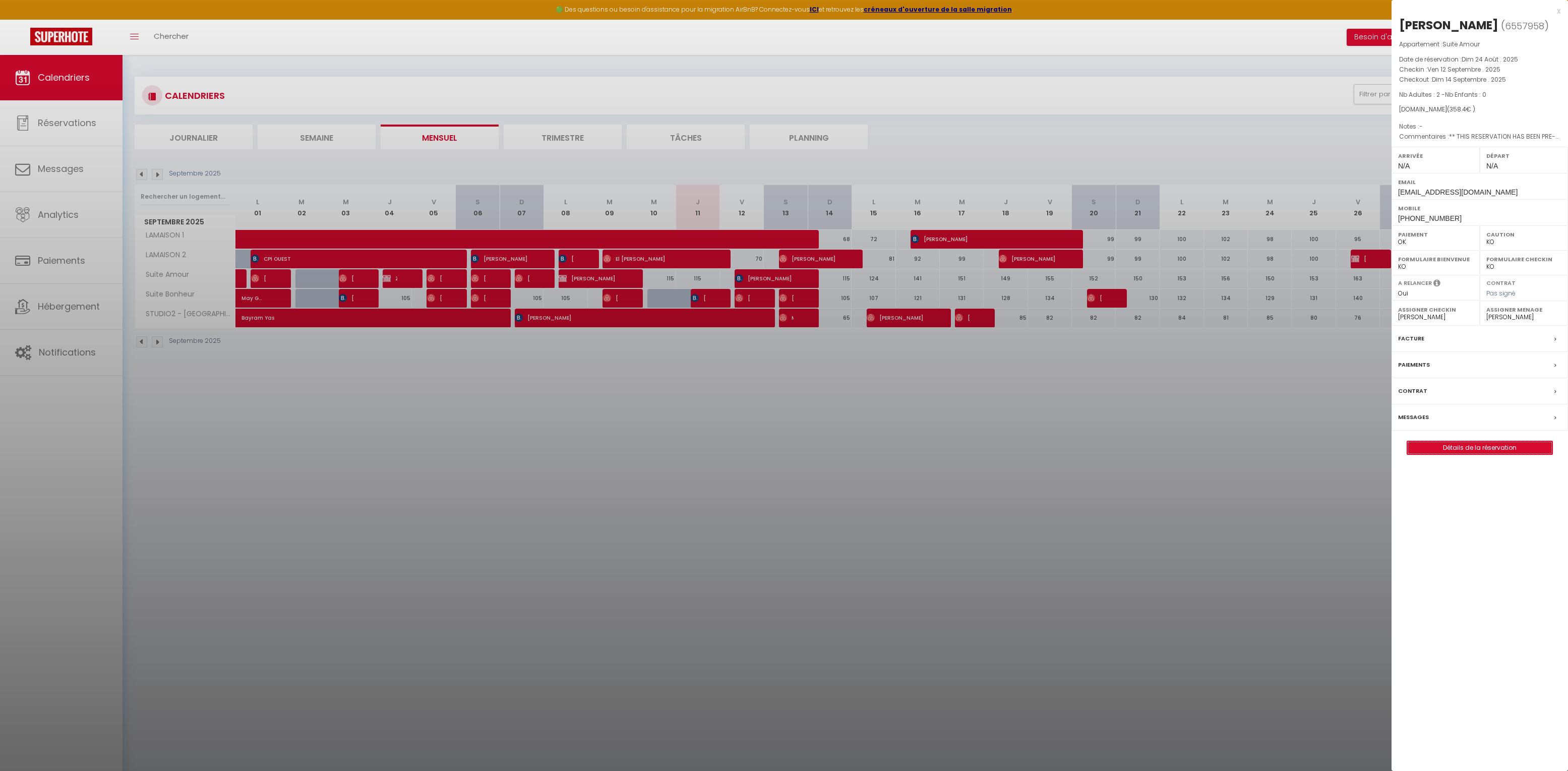
click at [1460, 446] on link "Détails de la réservation" at bounding box center [1480, 447] width 145 height 13
select select
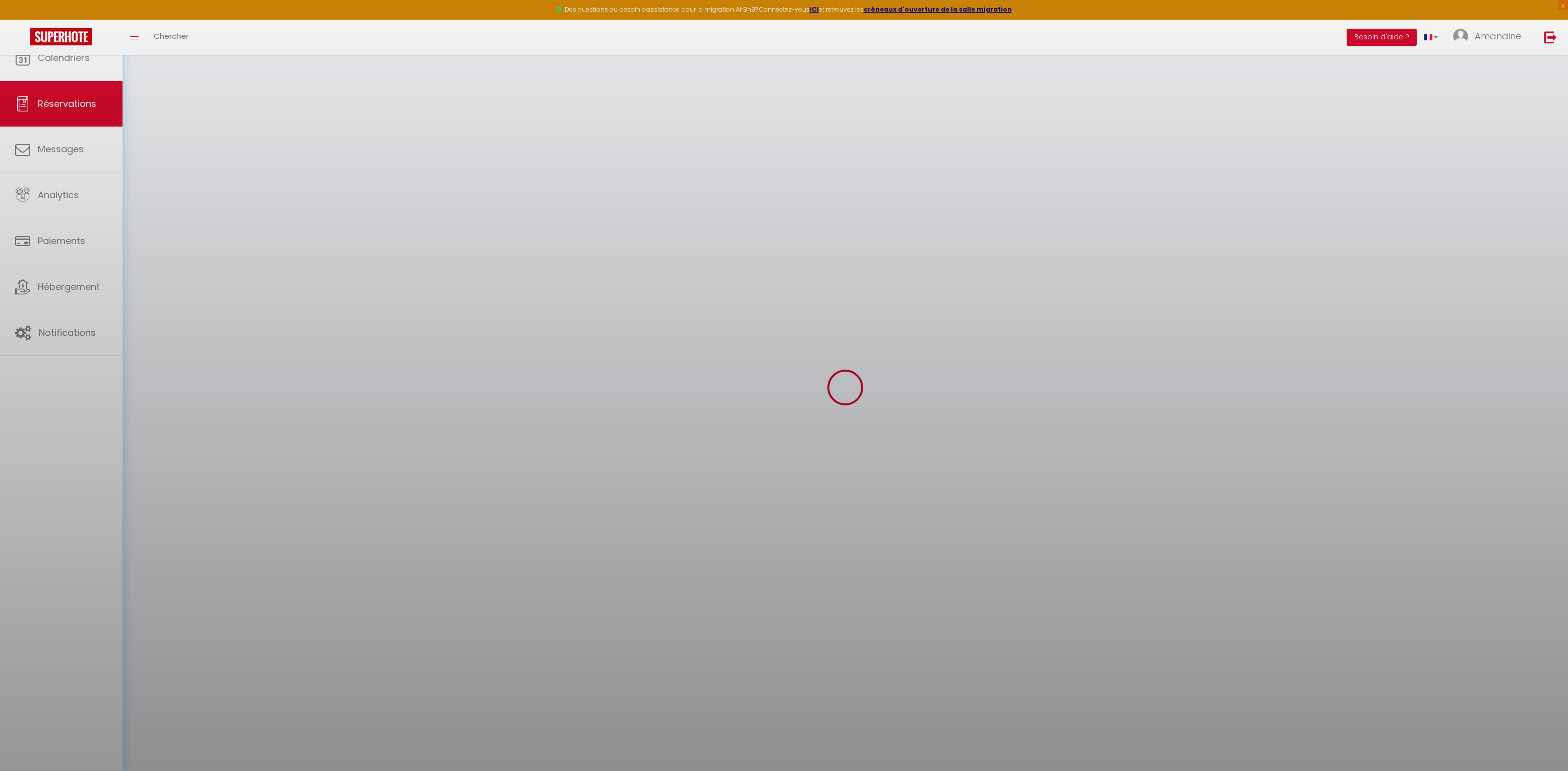
select select
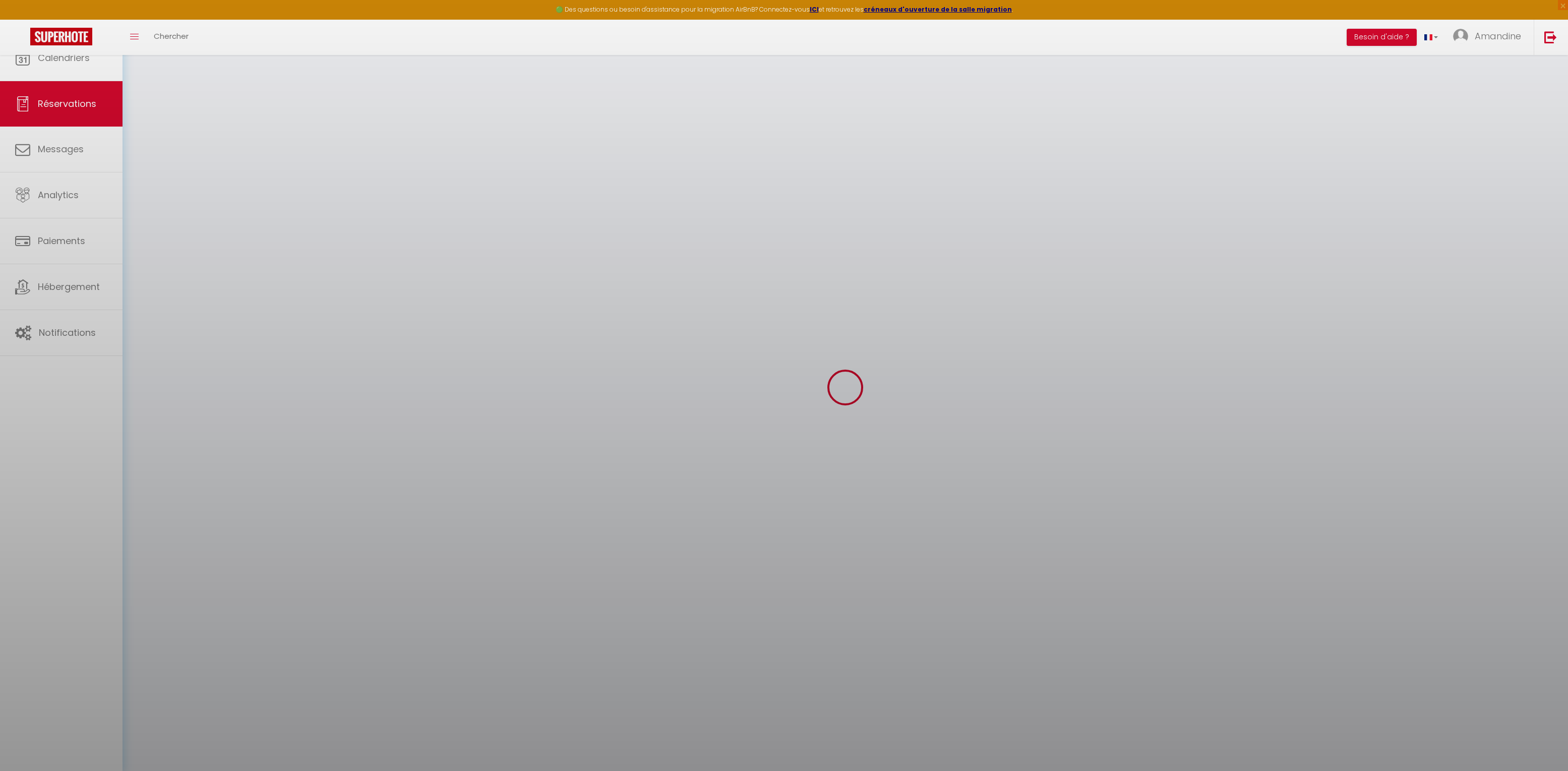
select select
checkbox input "false"
select select
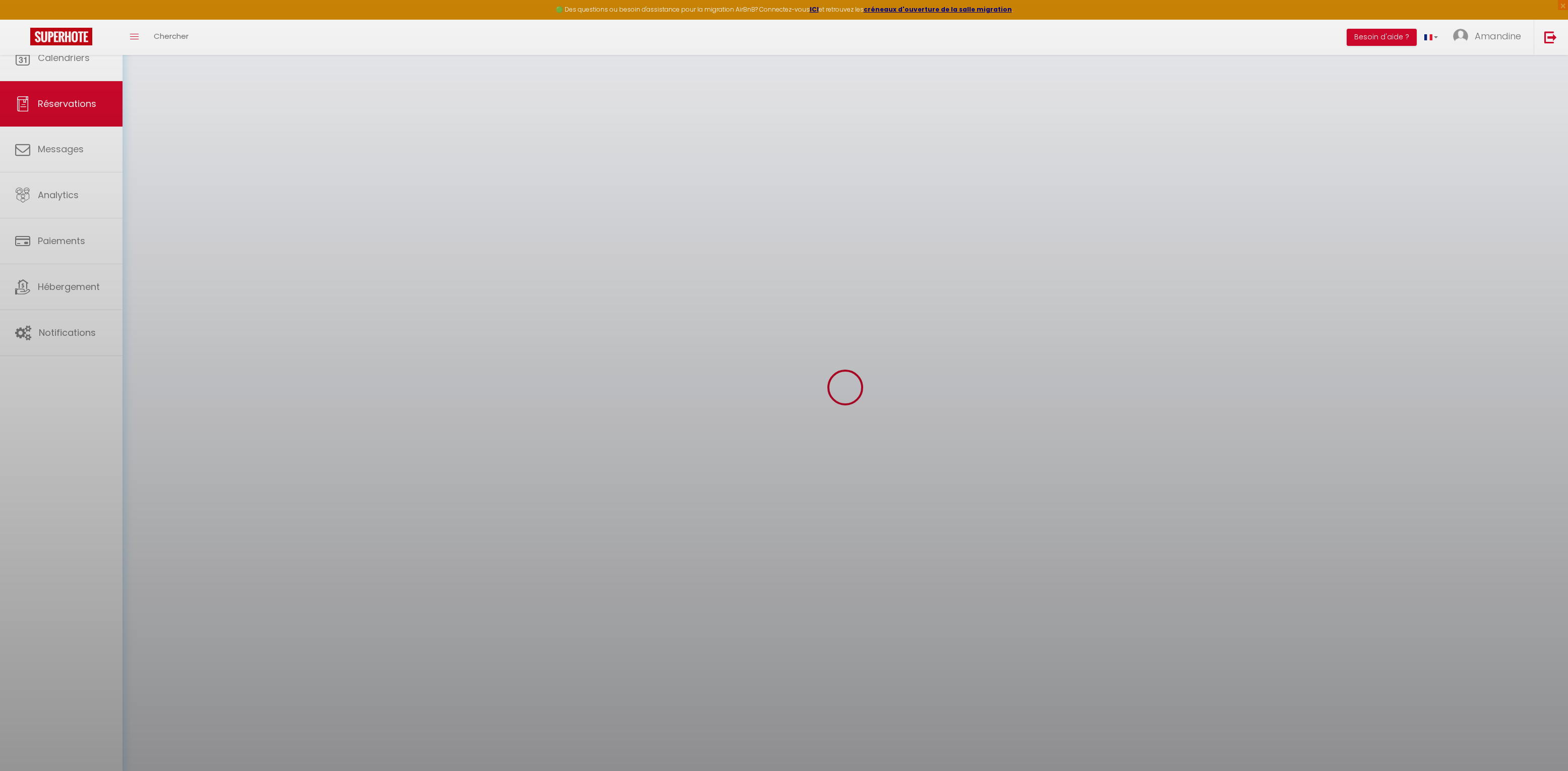
select select
checkbox input "false"
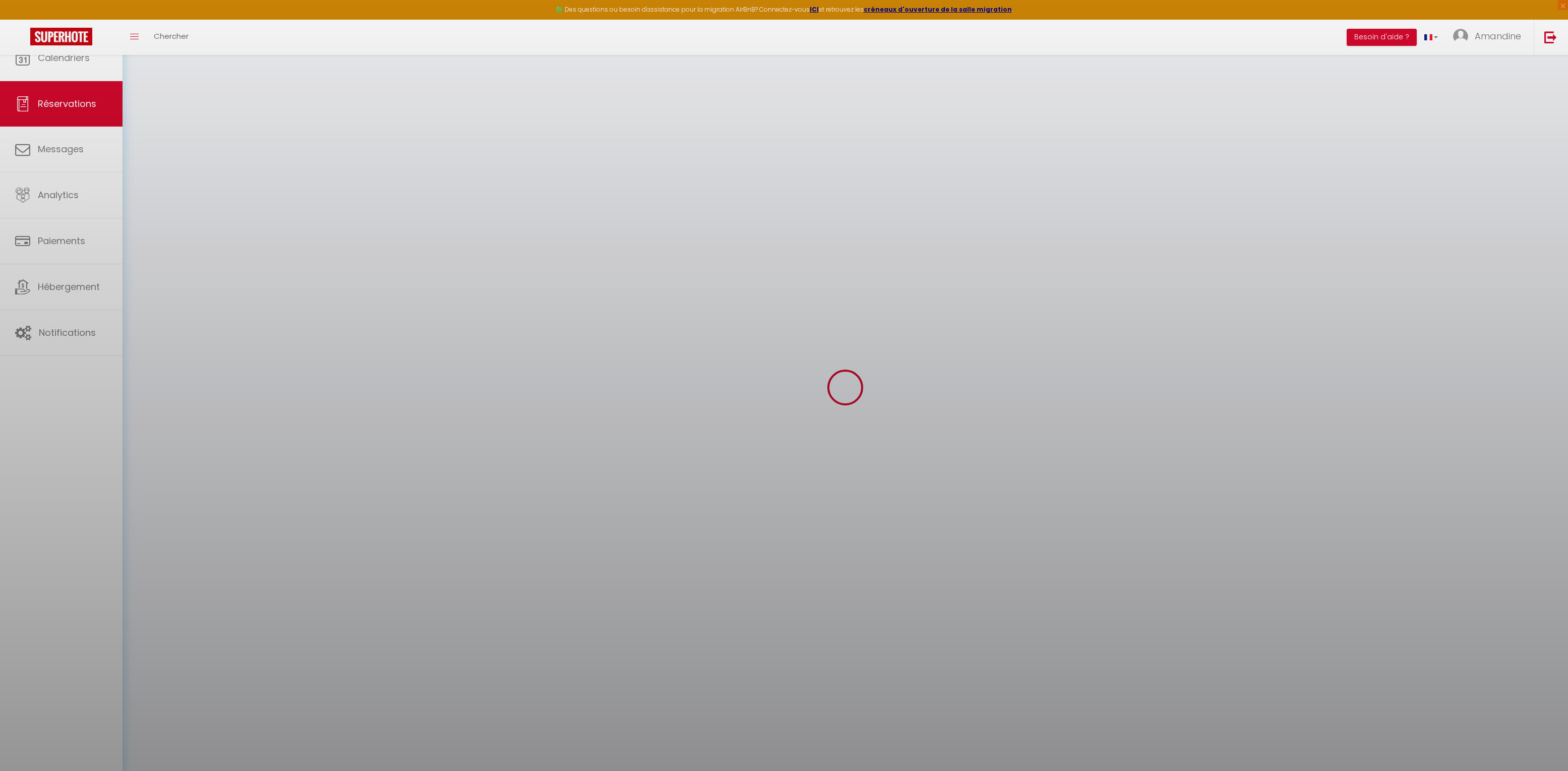
select select
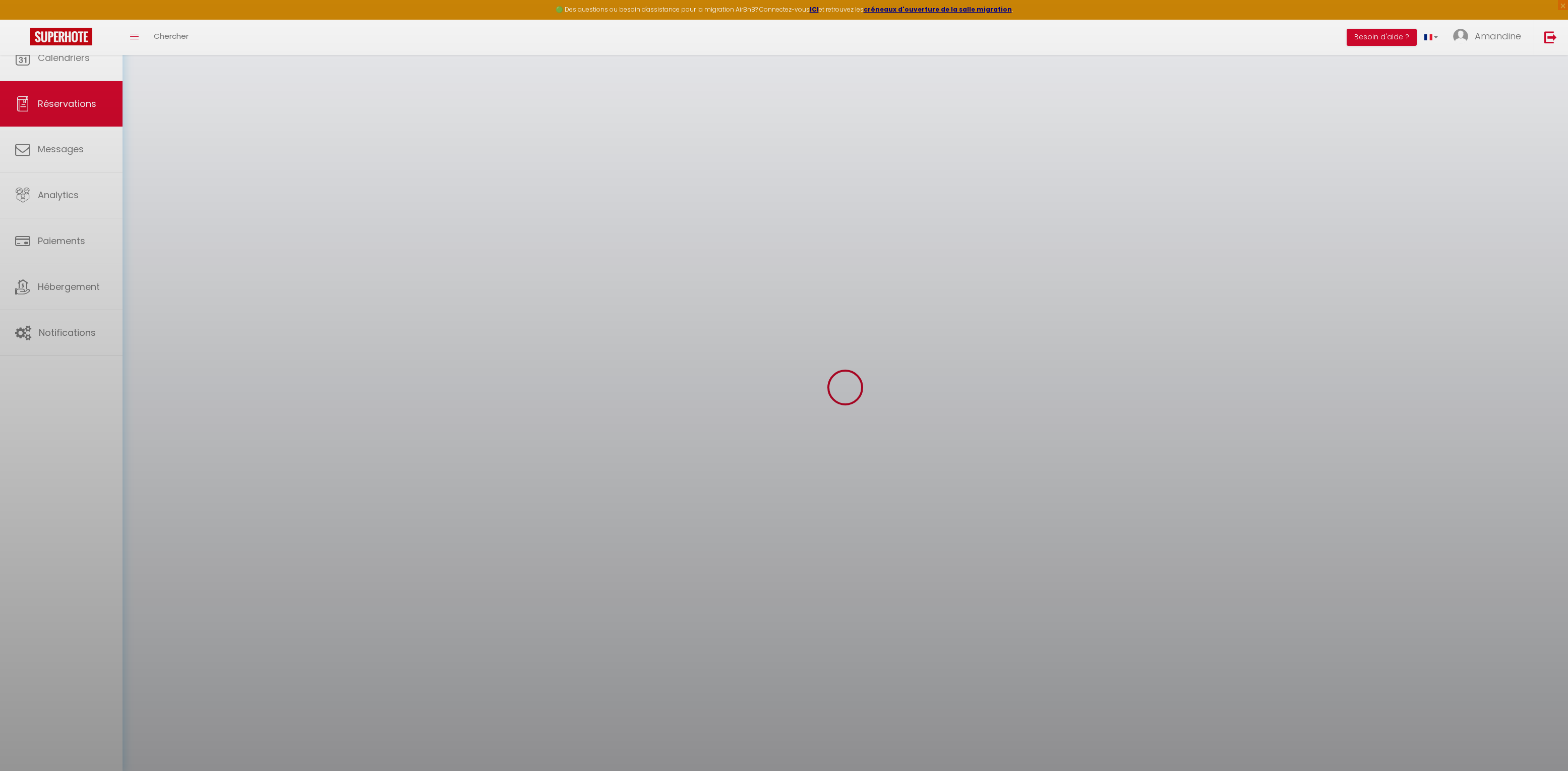
select select
checkbox input "false"
select select
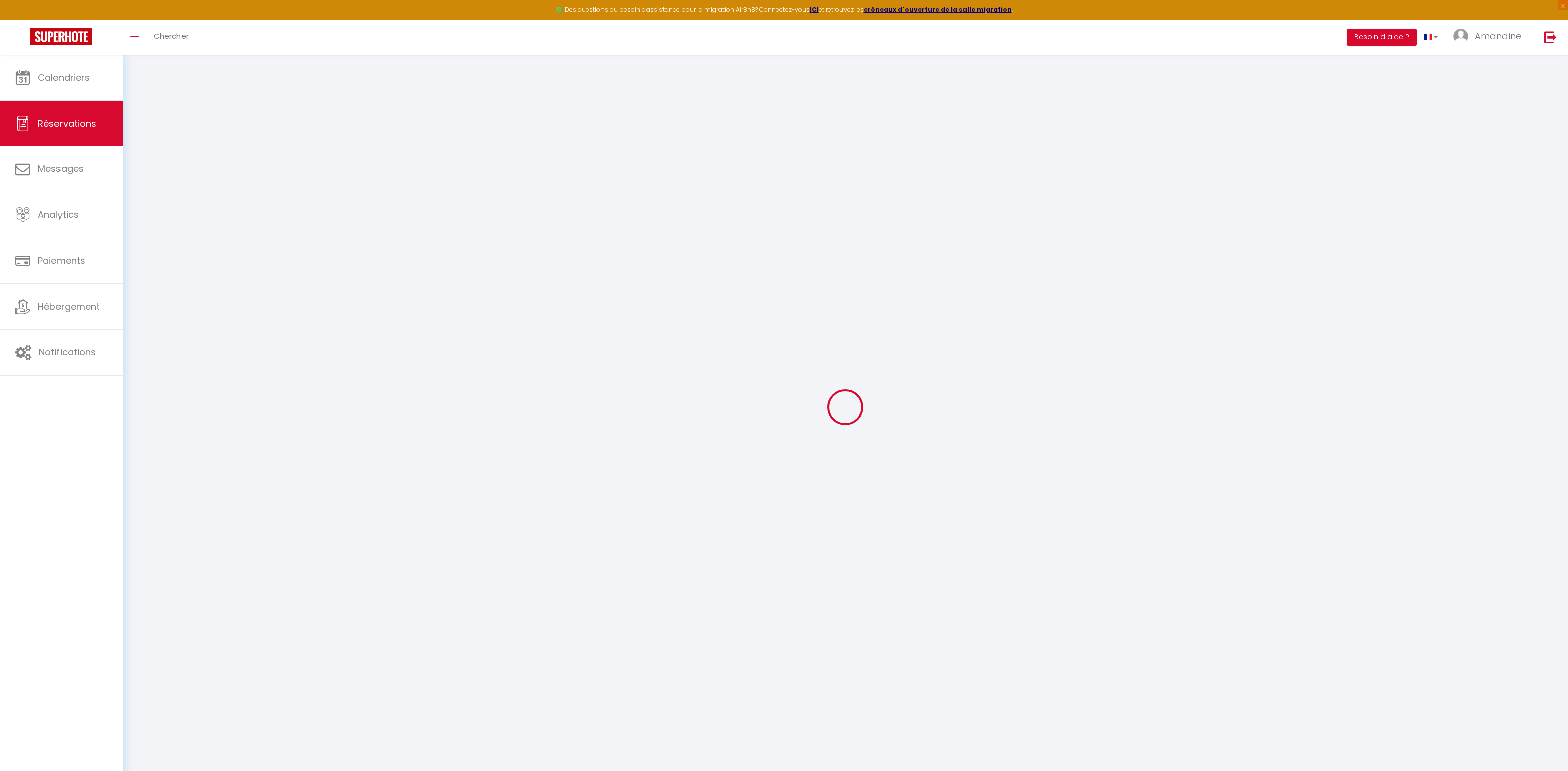
type input "Baptiste"
type input "Charlet"
type input "bcharl.297999@guest.booking.com"
type input "+33631449769"
type input "."
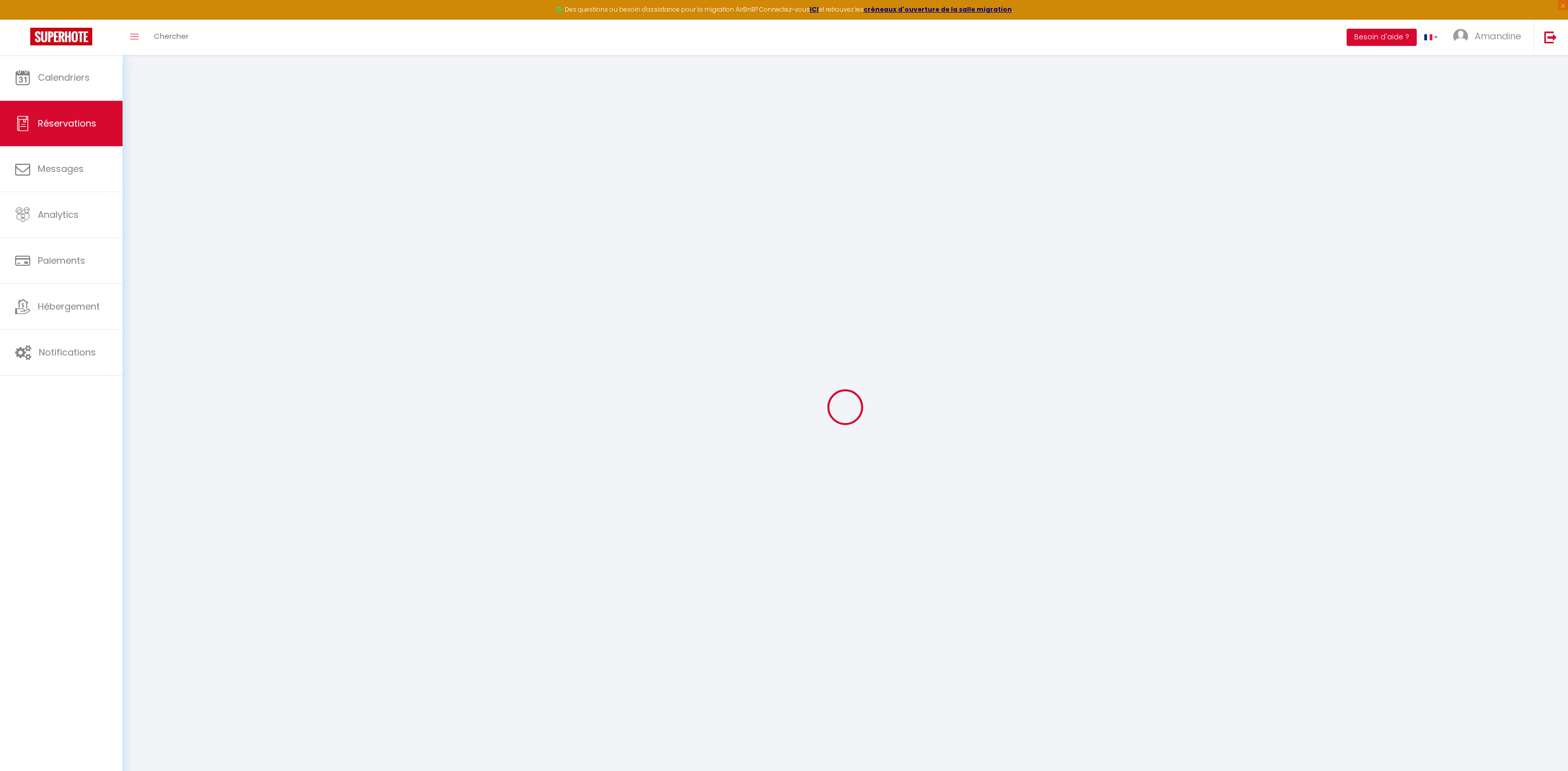
select select "FR"
type input "51.45"
type input "5.02"
select select "52933"
select select "1"
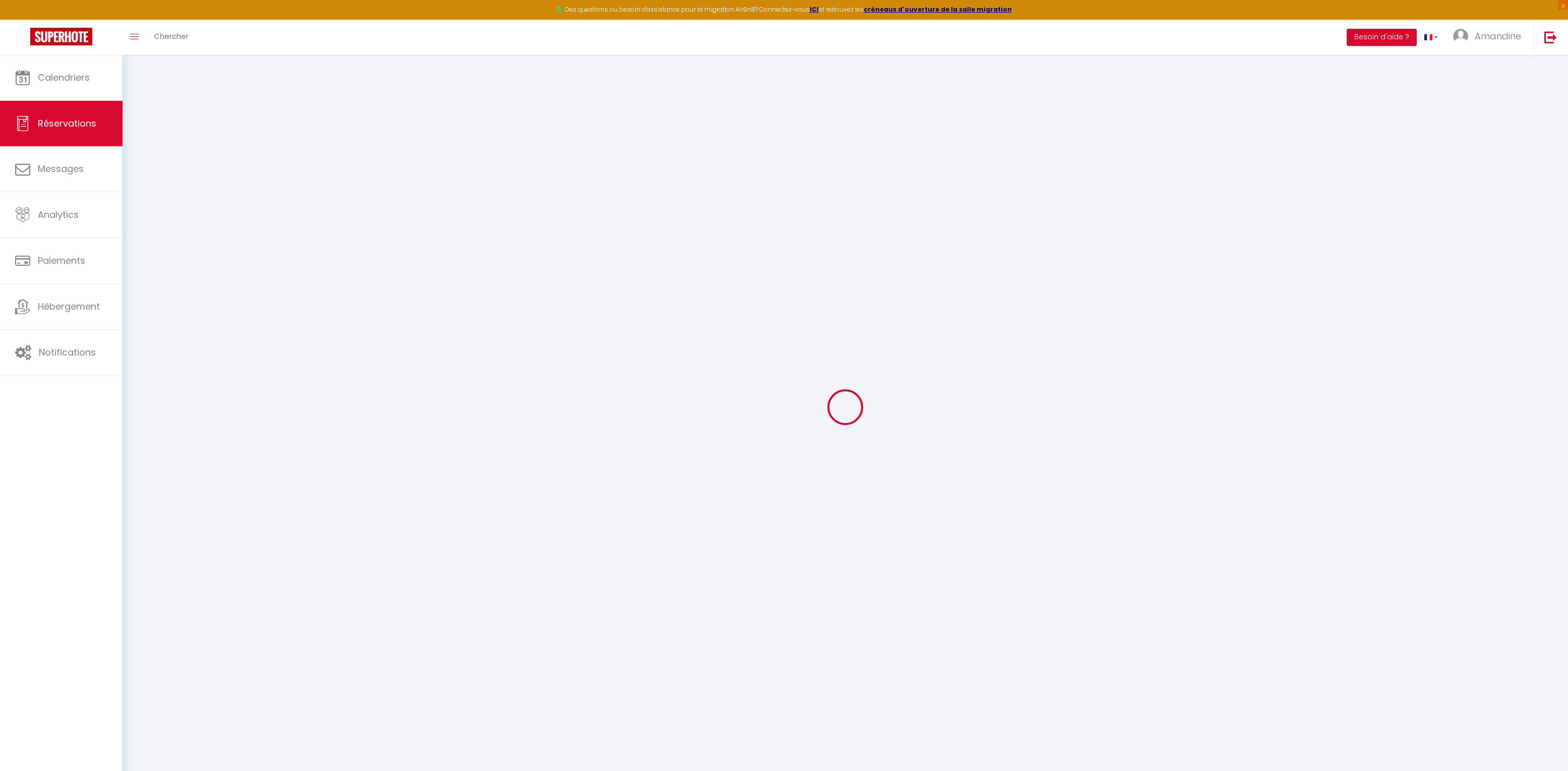
select select
type input "2"
select select "12"
select select "14"
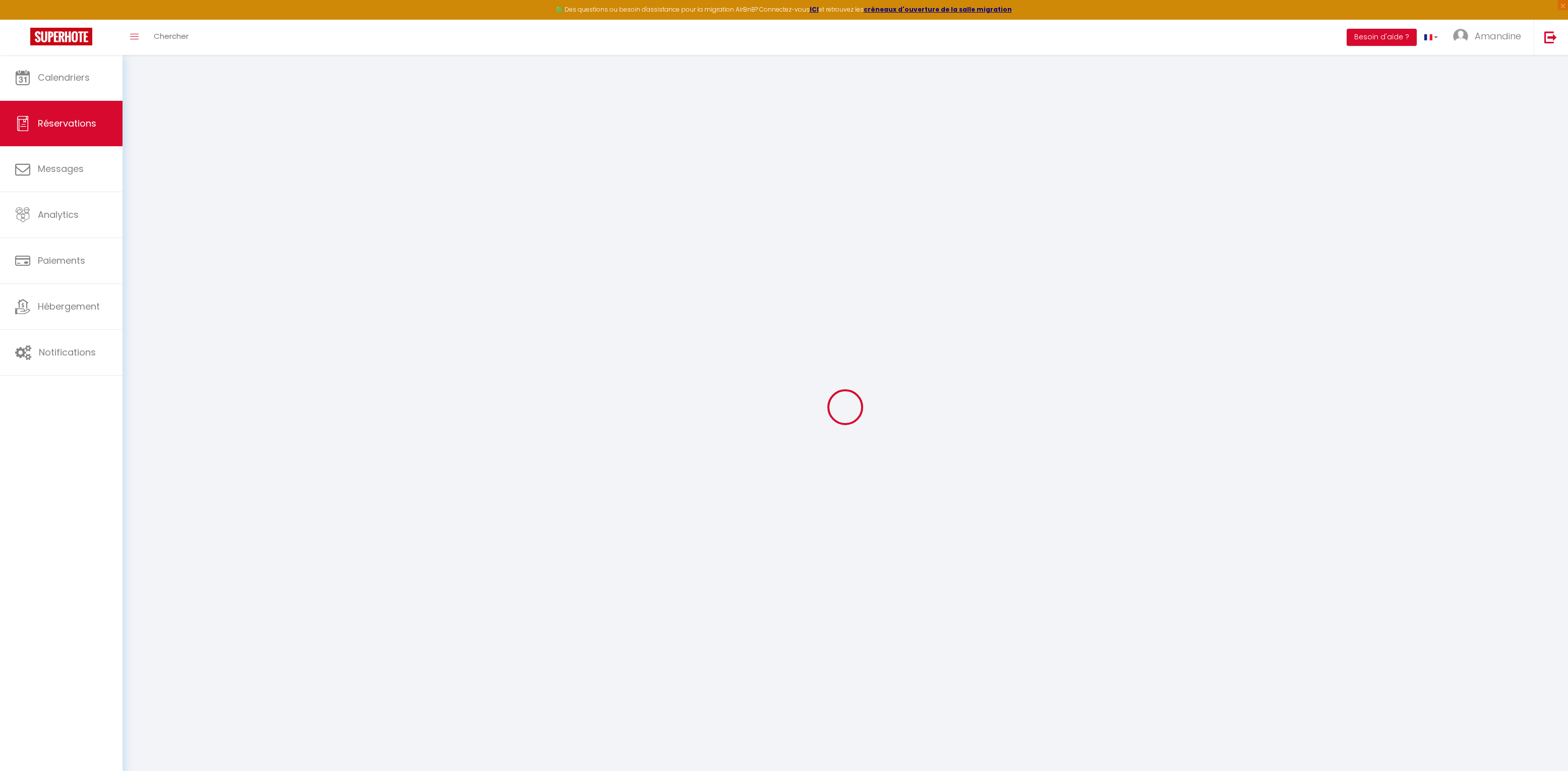
type input "308"
checkbox input "false"
type input "0"
select select "2"
type input "0"
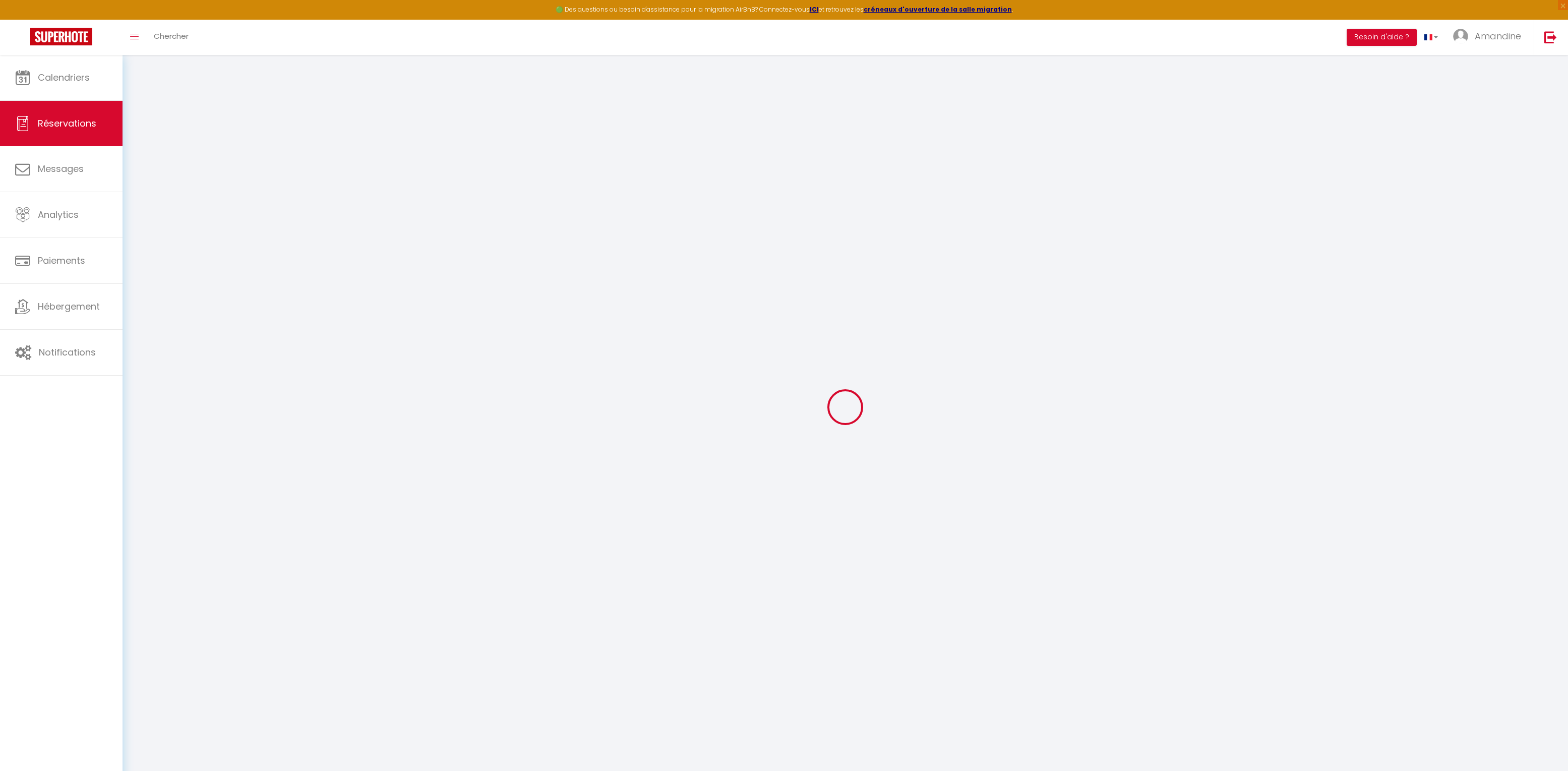
type input "0"
select select
checkbox input "false"
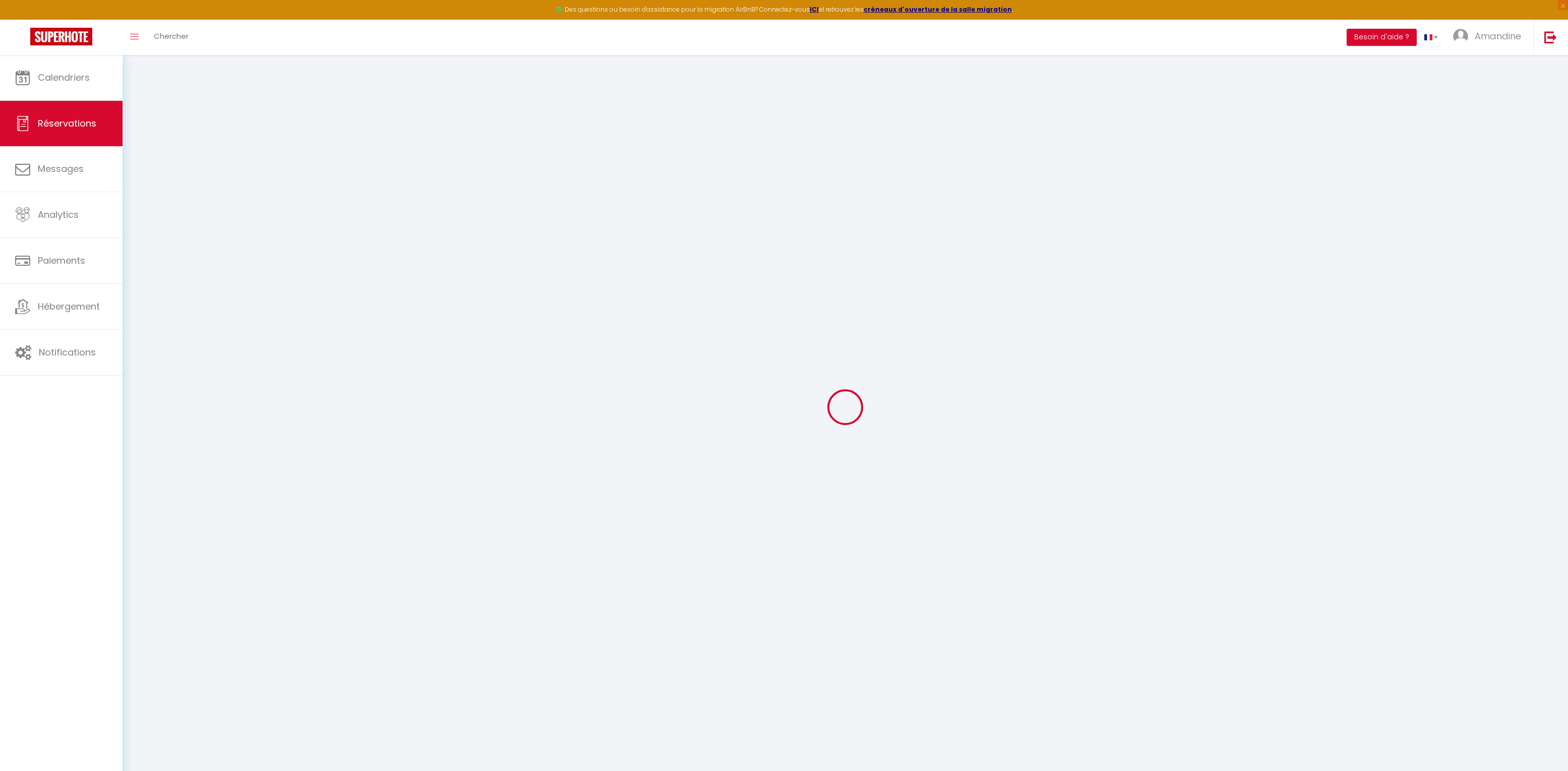
select select
checkbox input "false"
select select
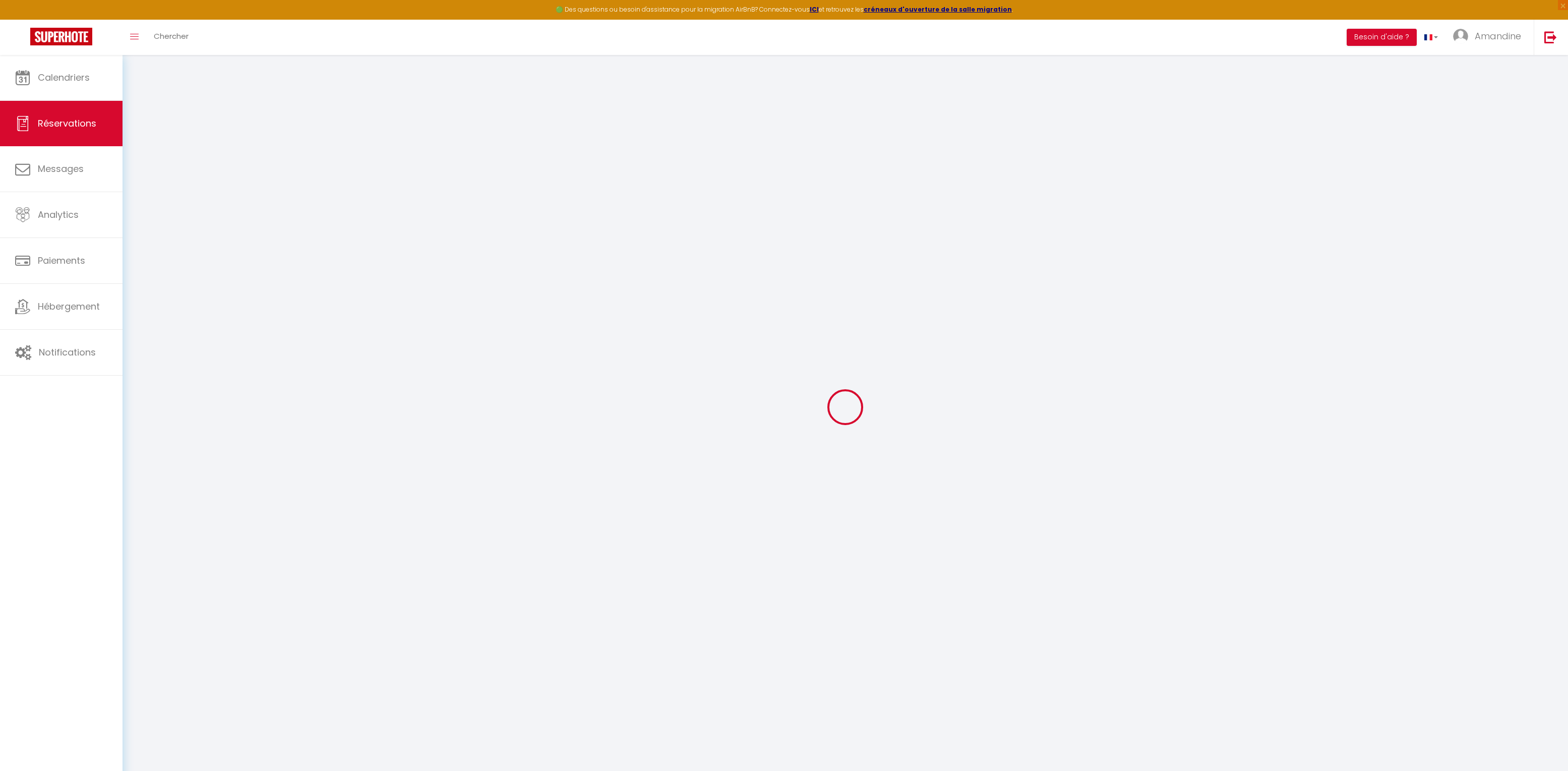
checkbox input "false"
type textarea "** THIS RESERVATION HAS BEEN PRE-PAID ** BOOKING NOTE : Payment charge is EUR 5…"
select select
checkbox input "false"
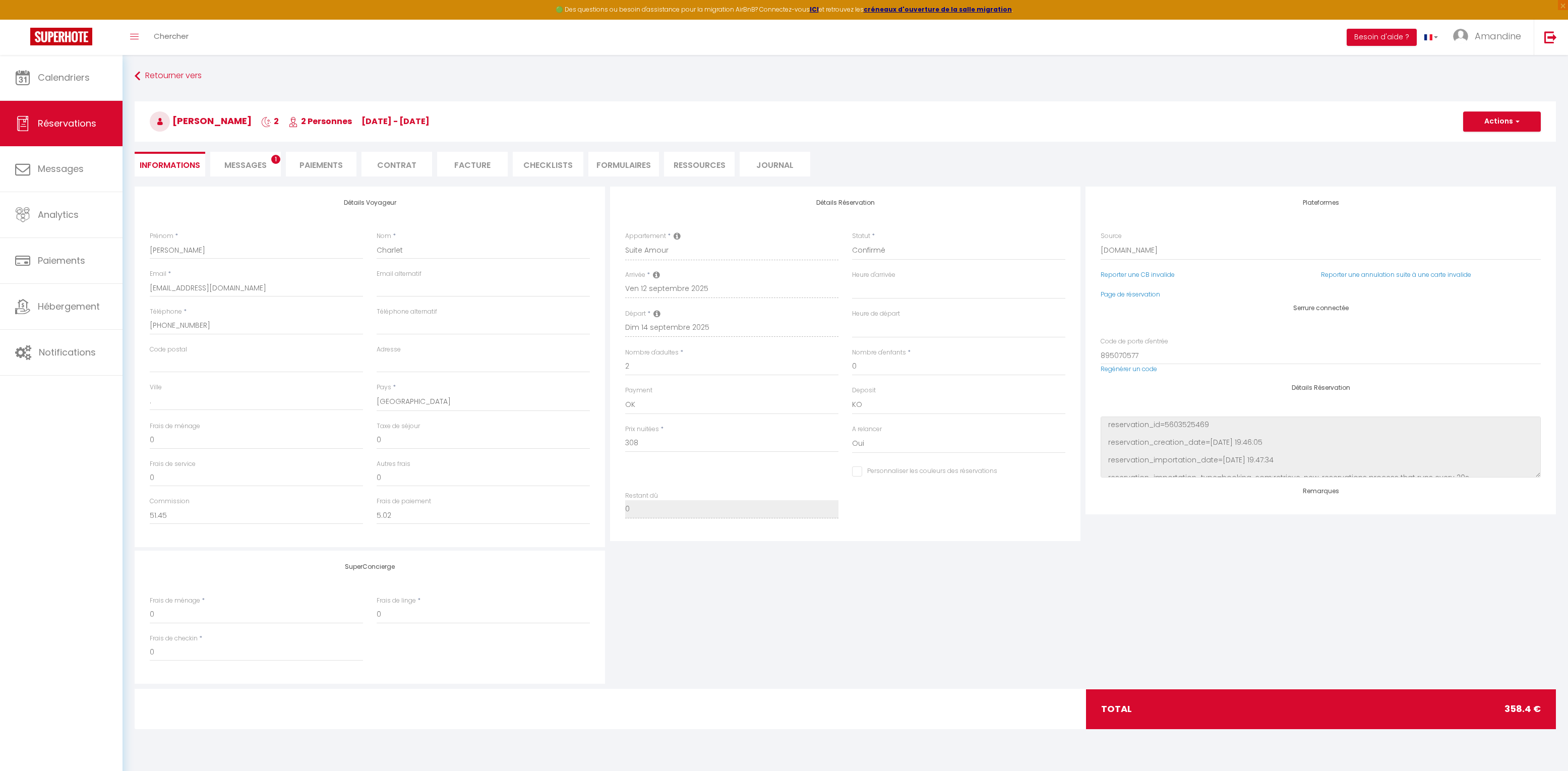
type input "35"
type input "15.4"
select select
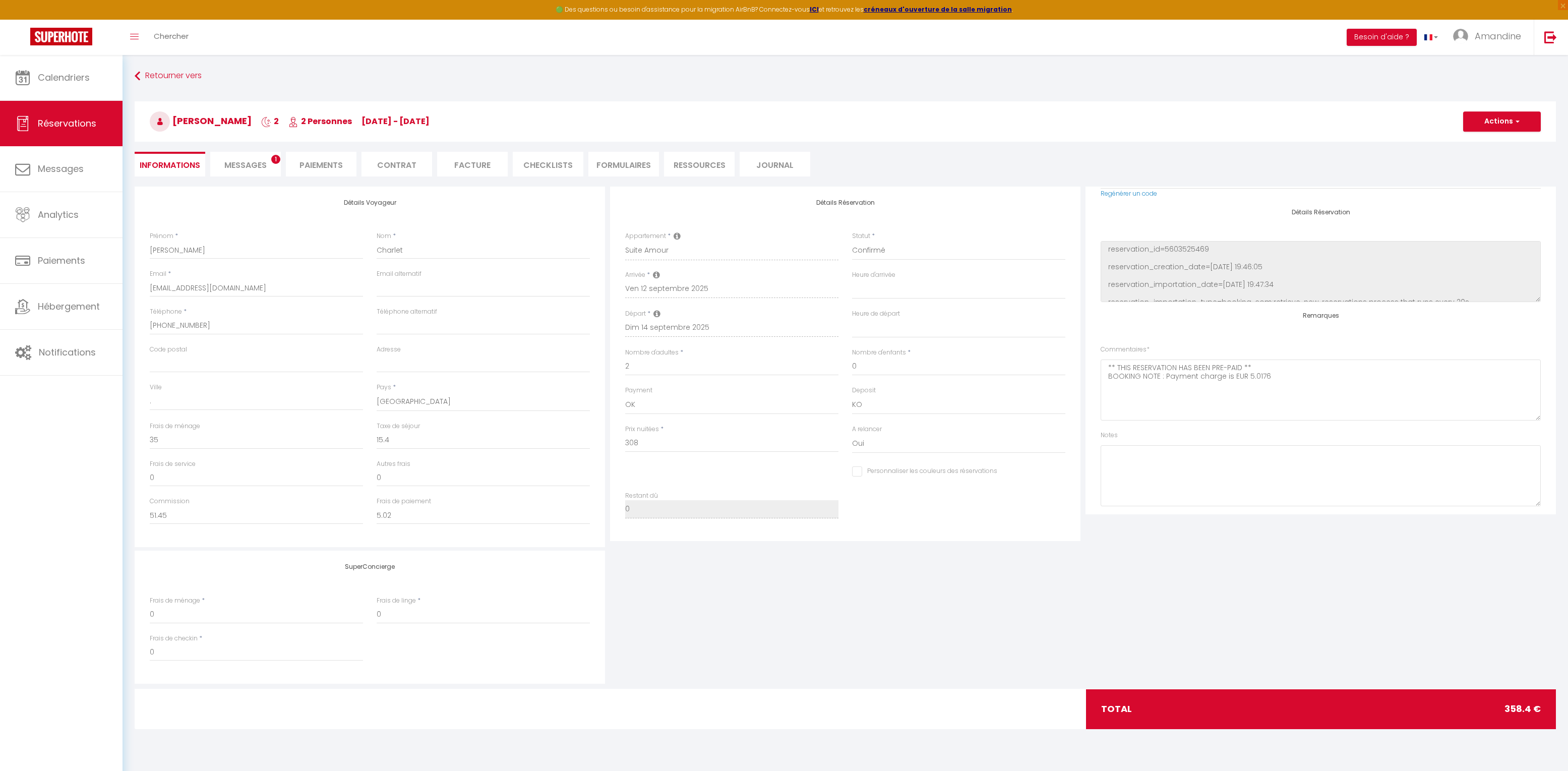
checkbox input "false"
select select
click at [263, 164] on span "Messages" at bounding box center [245, 165] width 42 height 11
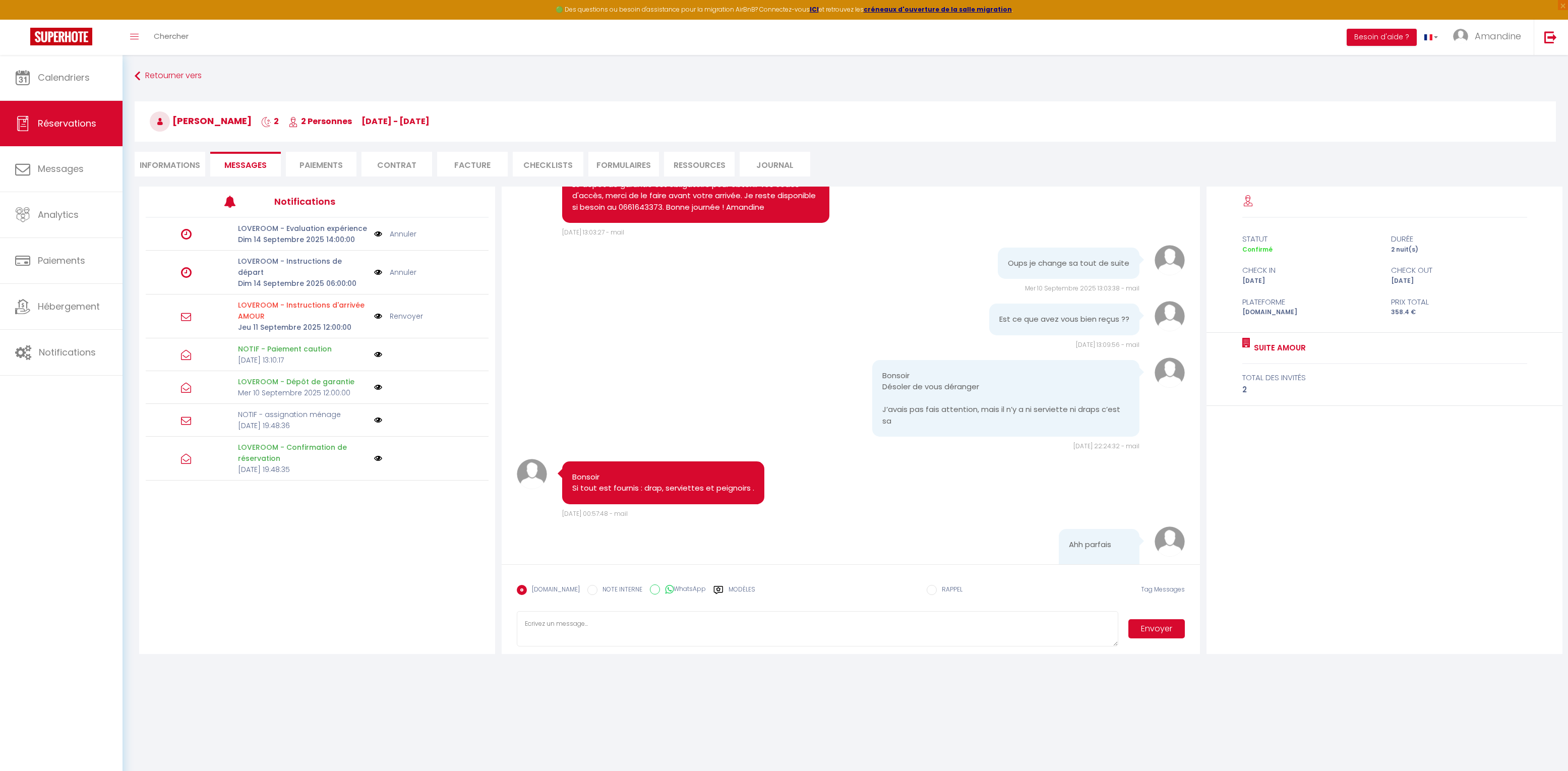
scroll to position [1901, 0]
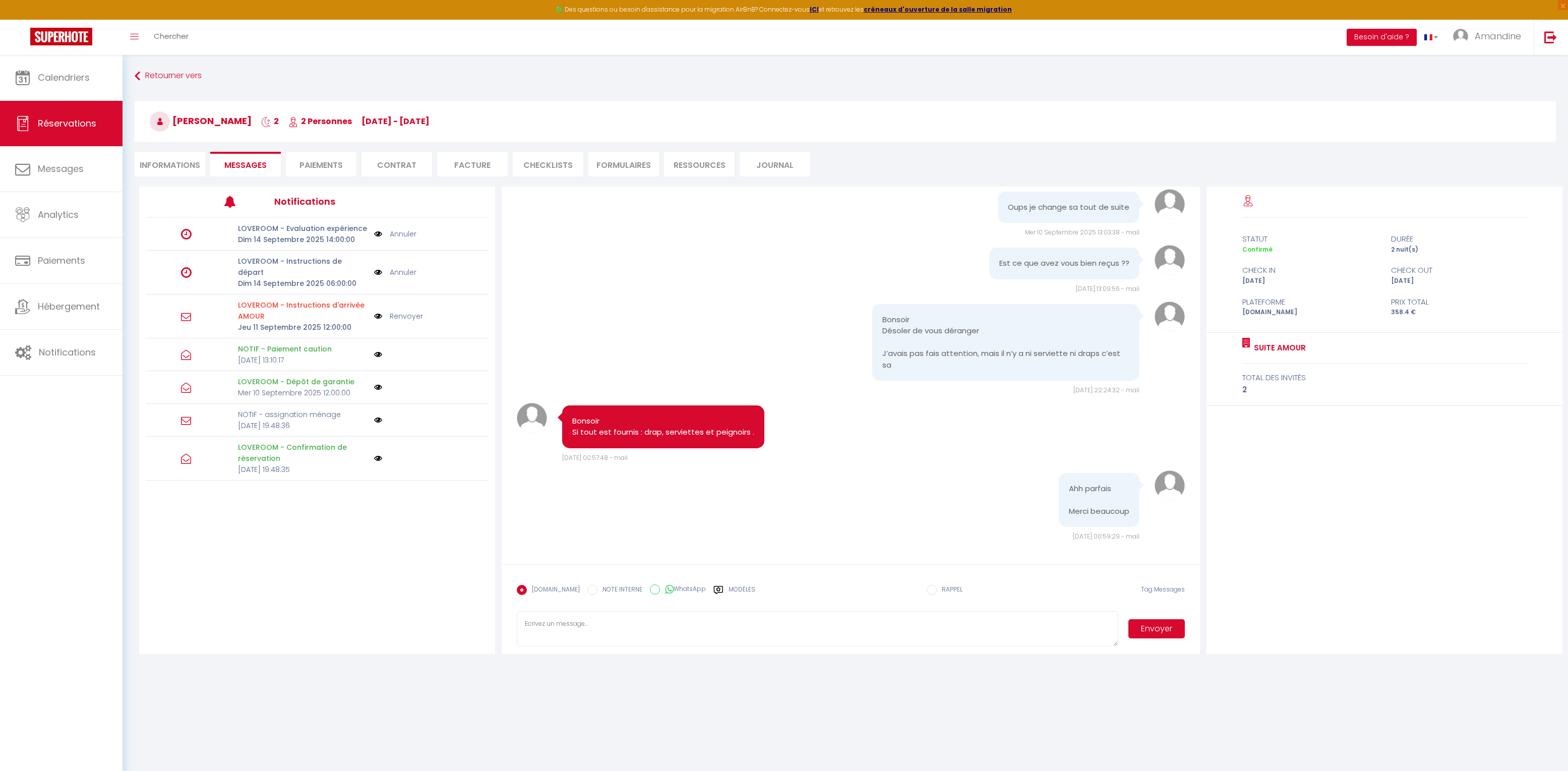
click at [347, 166] on li "Paiements" at bounding box center [321, 164] width 71 height 25
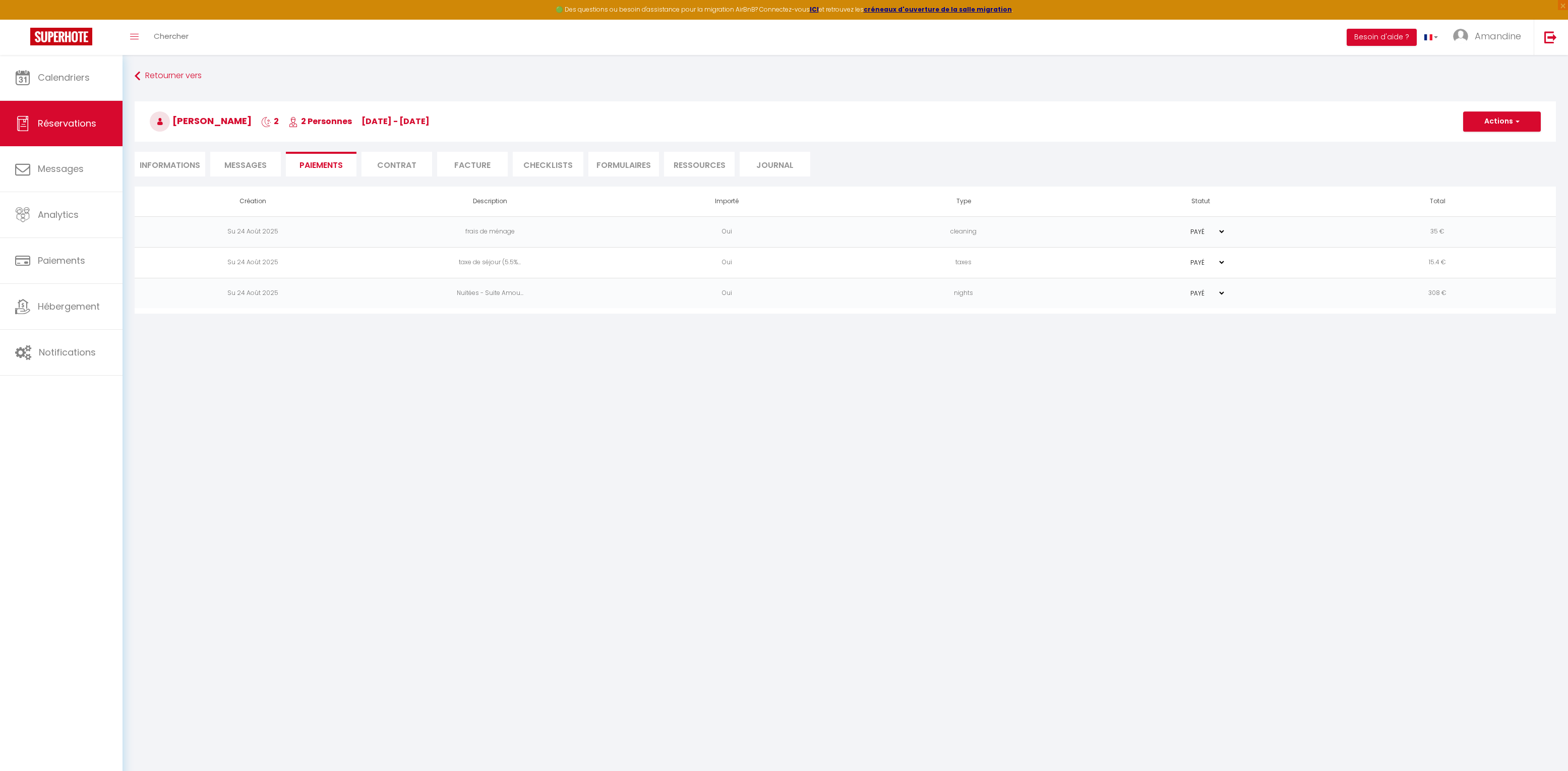
click at [261, 164] on span "Messages" at bounding box center [245, 165] width 42 height 11
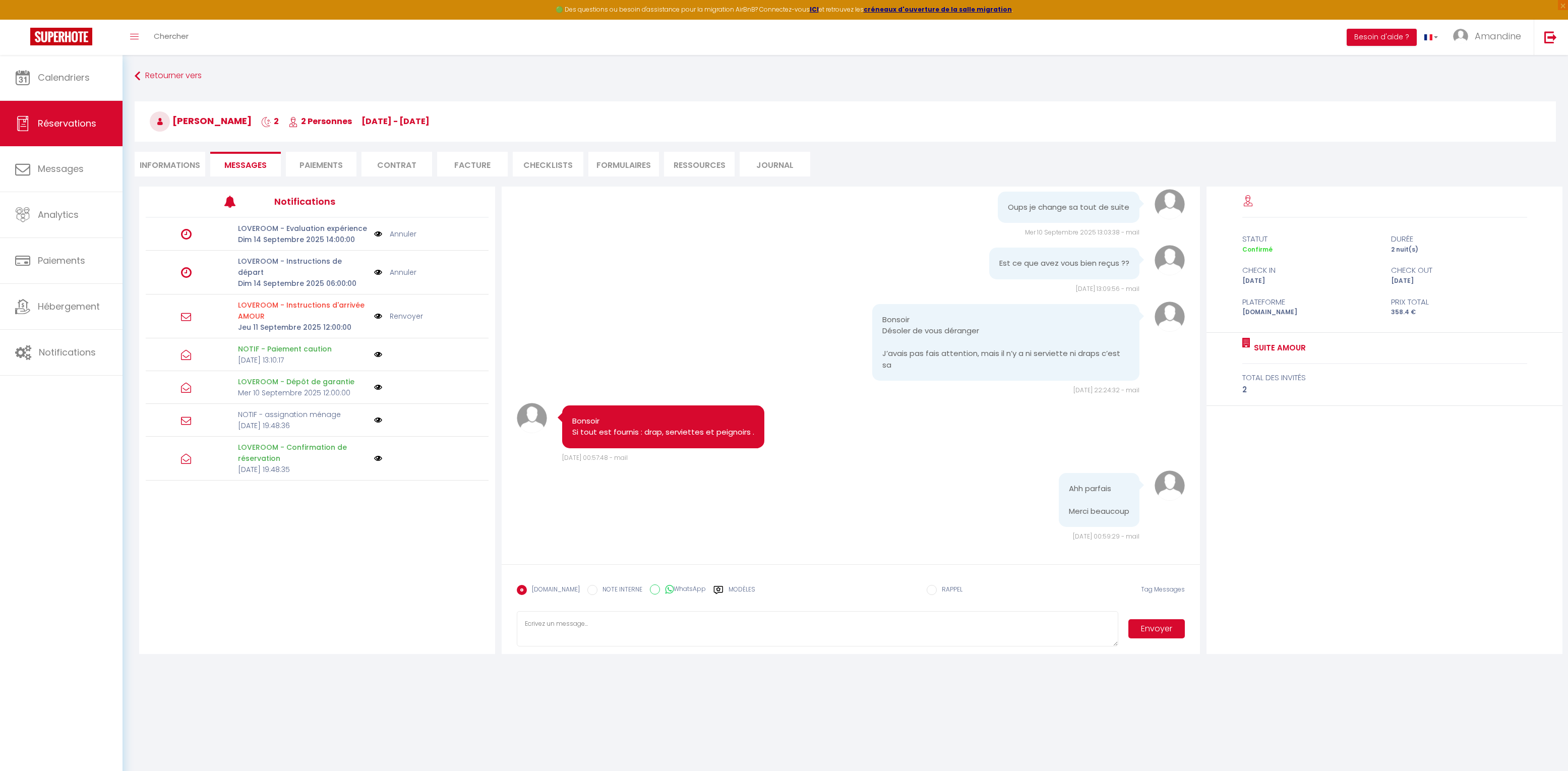
scroll to position [1901, 0]
click at [408, 311] on link "Renvoyer" at bounding box center [406, 317] width 33 height 11
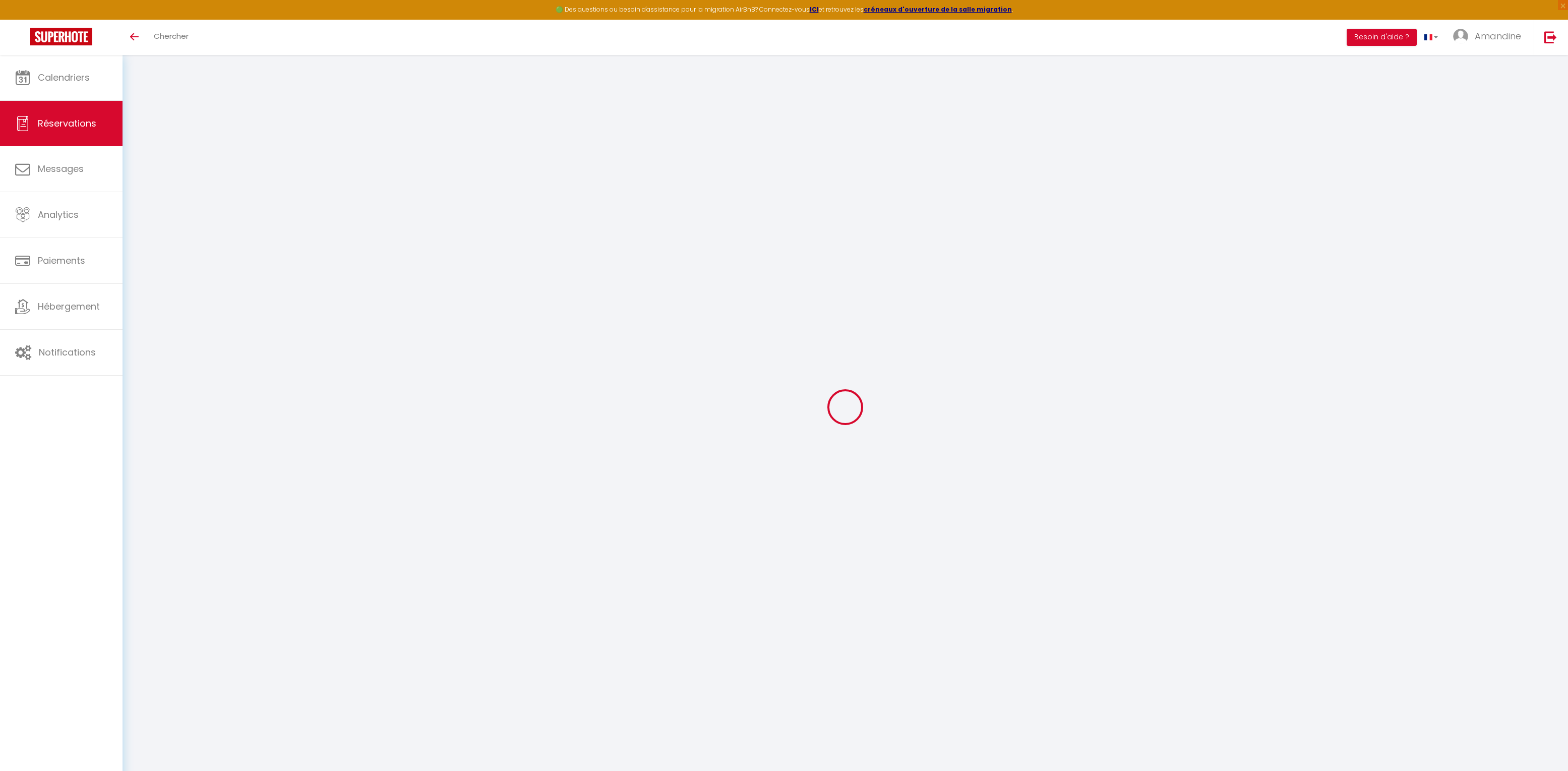
select select
checkbox input "false"
select select
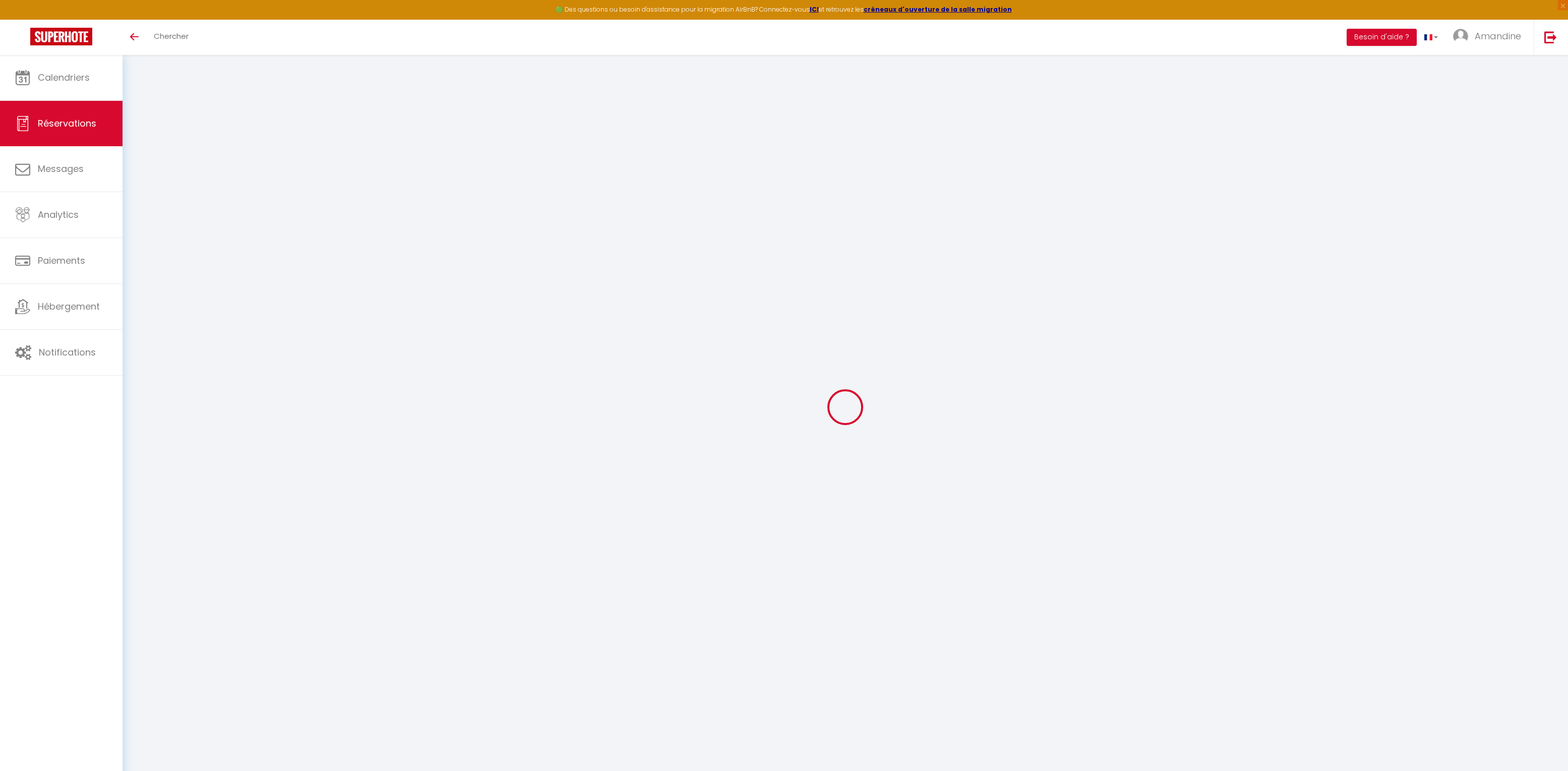
checkbox input "false"
type textarea "** THIS RESERVATION HAS BEEN PRE-PAID ** BOOKING NOTE : Payment charge is EUR 5…"
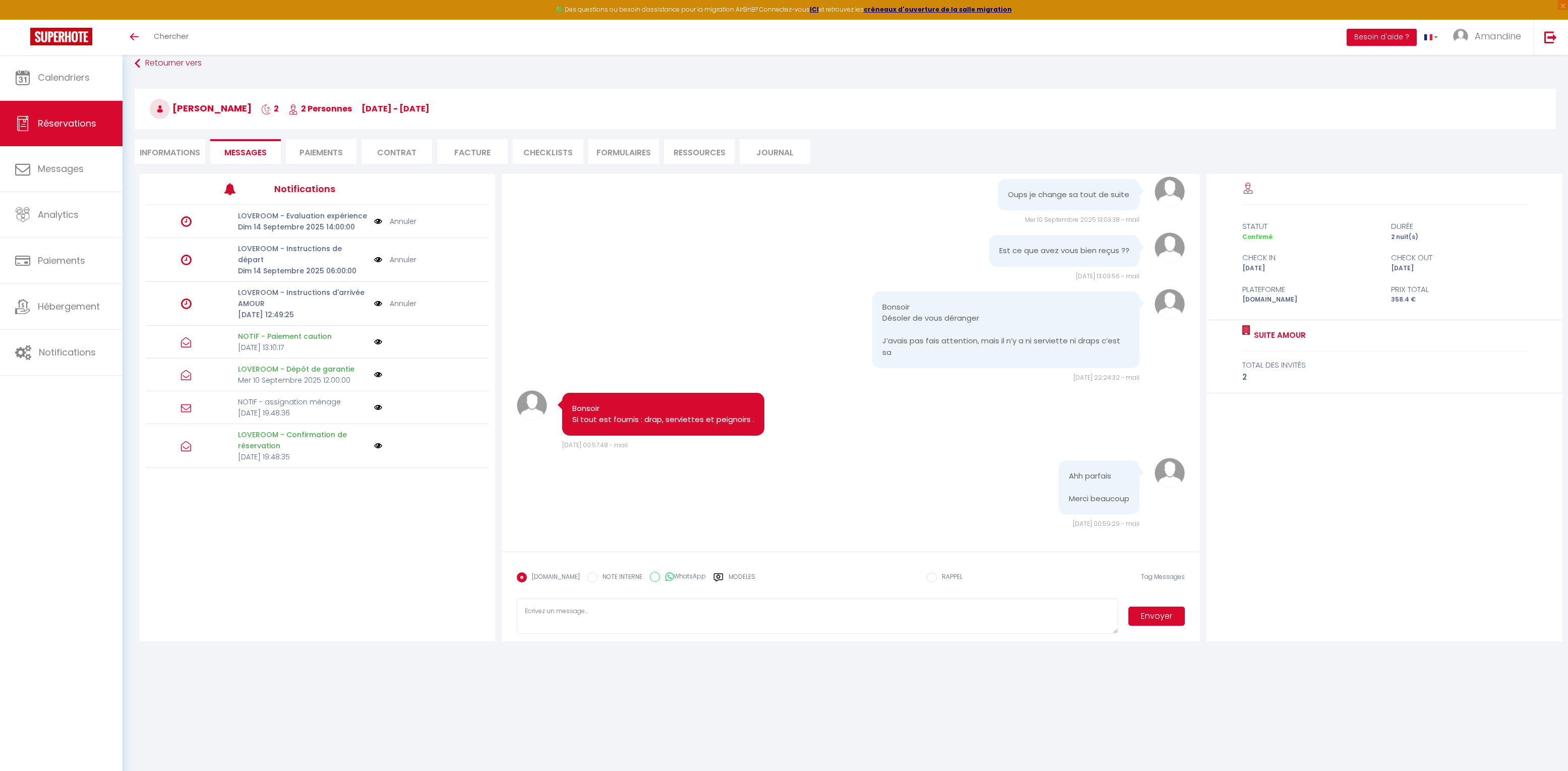
scroll to position [54, 0]
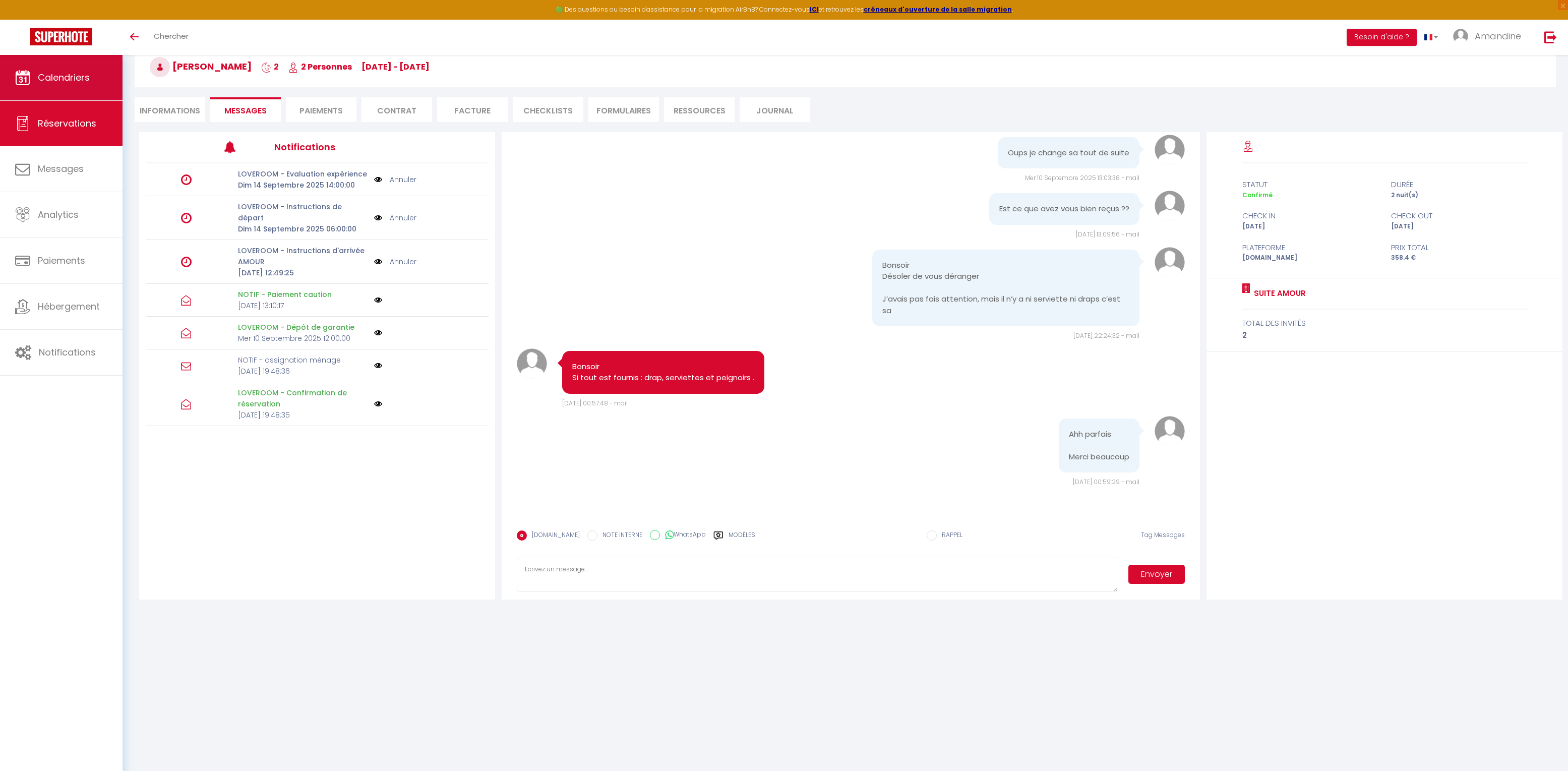
click at [76, 76] on span "Calendriers" at bounding box center [64, 78] width 52 height 13
